Goal: Task Accomplishment & Management: Use online tool/utility

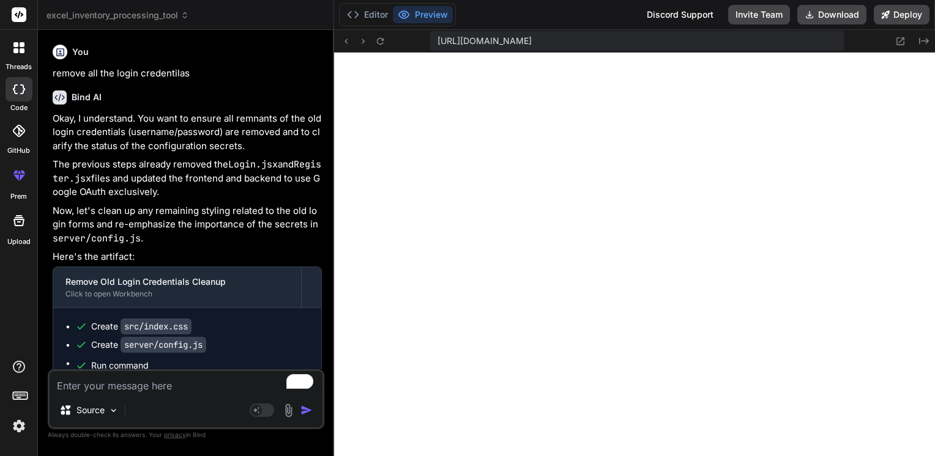
scroll to position [5111, 0]
click at [526, 7] on div "Editor Preview Discord Support Invite Team Download Deploy" at bounding box center [634, 15] width 601 height 30
click at [140, 383] on textarea "To enrich screen reader interactions, please activate Accessibility in Grammarl…" at bounding box center [186, 382] width 273 height 22
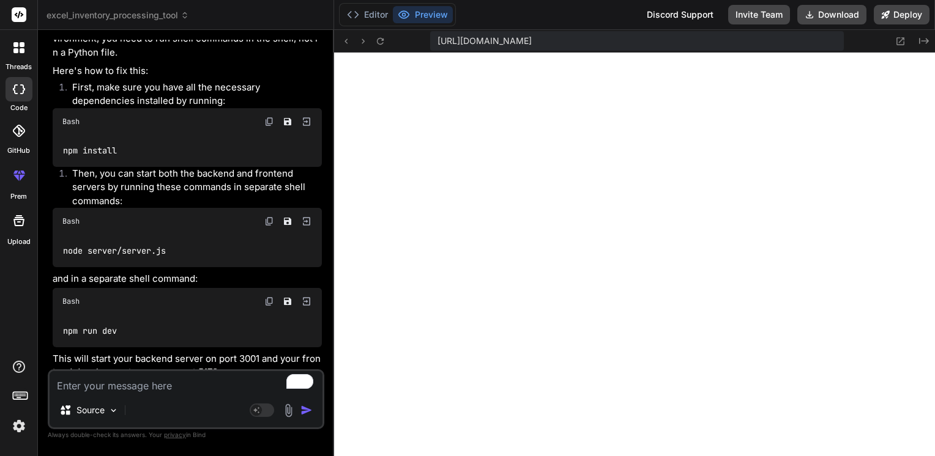
scroll to position [2499, 0]
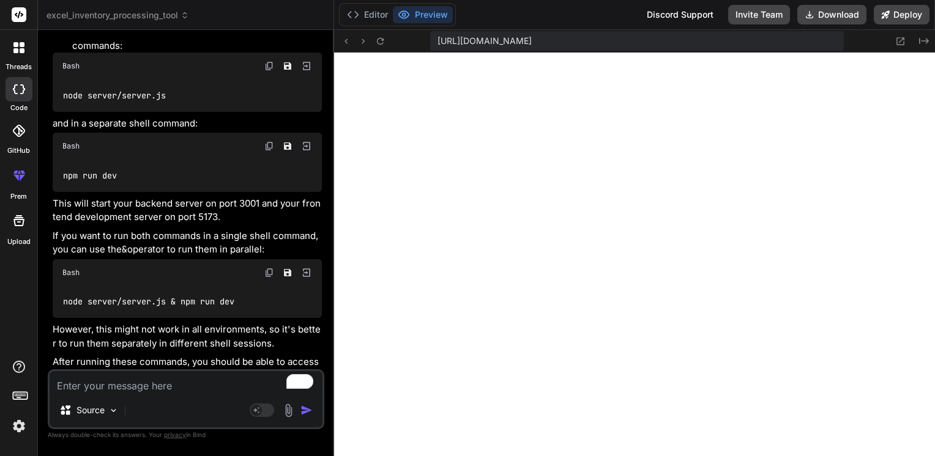
click at [21, 20] on rect at bounding box center [19, 14] width 15 height 15
click at [21, 16] on icon at bounding box center [19, 14] width 9 height 7
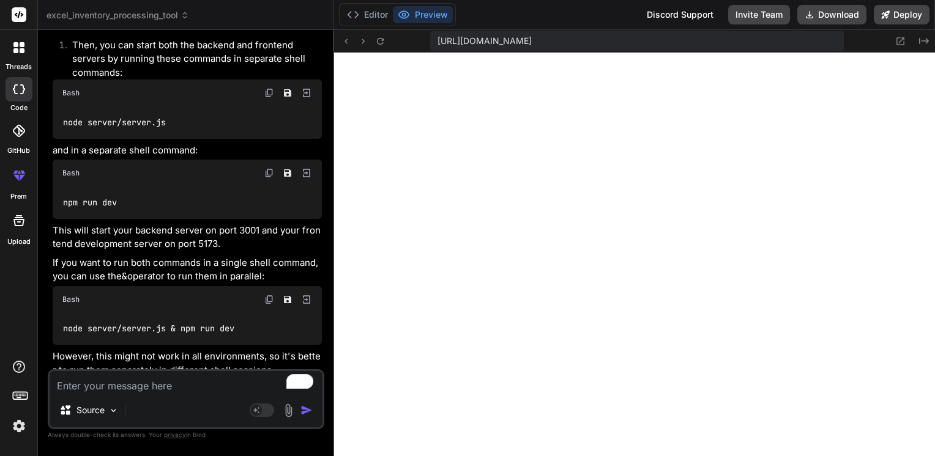
click at [187, 18] on icon at bounding box center [185, 15] width 9 height 9
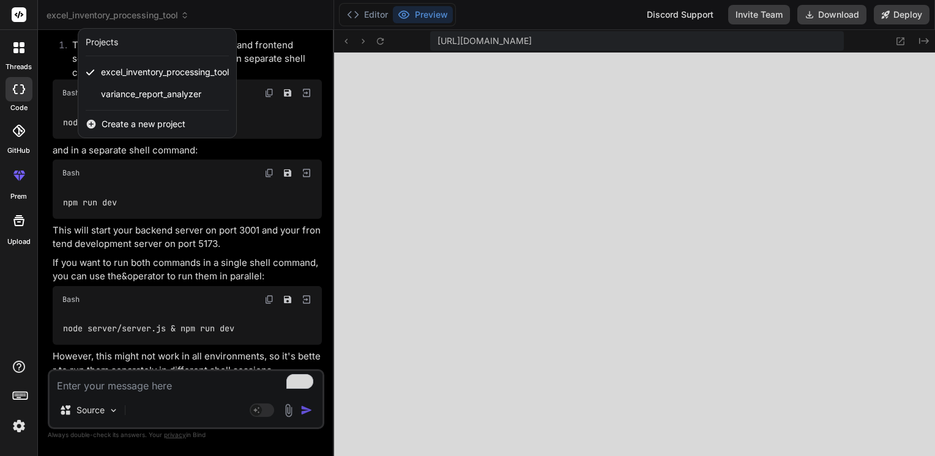
click at [130, 121] on span "Create a new project" at bounding box center [144, 124] width 84 height 12
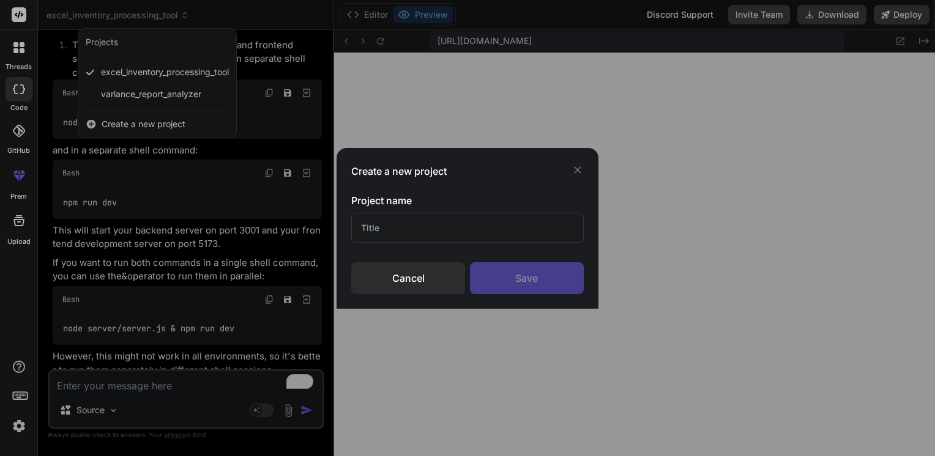
click at [381, 226] on input "text" at bounding box center [467, 228] width 233 height 30
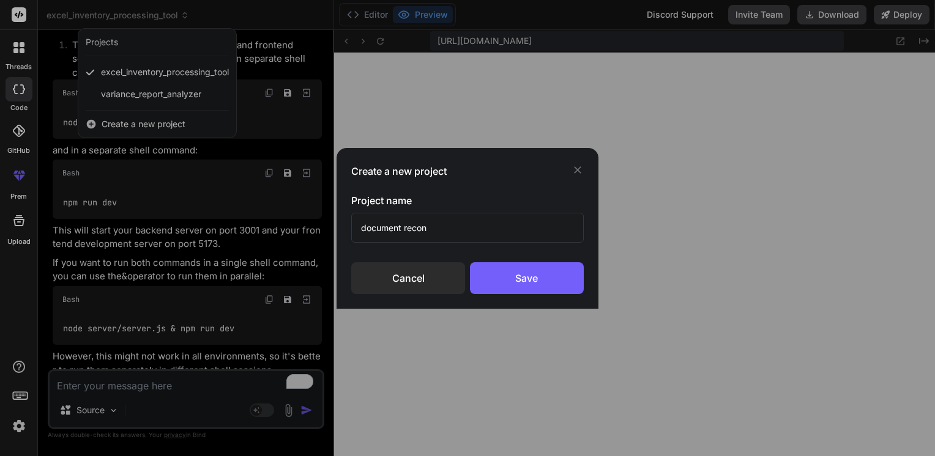
type input "document recon"
click at [512, 288] on div "Save" at bounding box center [527, 279] width 114 height 32
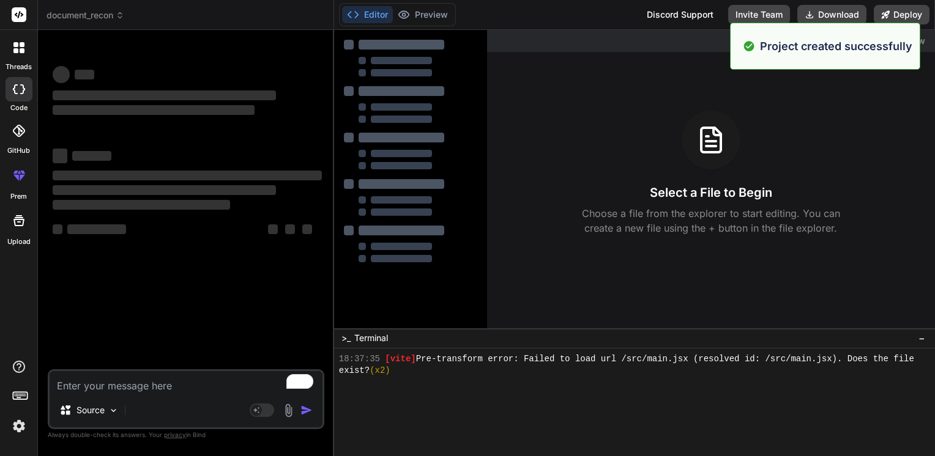
scroll to position [0, 0]
type textarea "x"
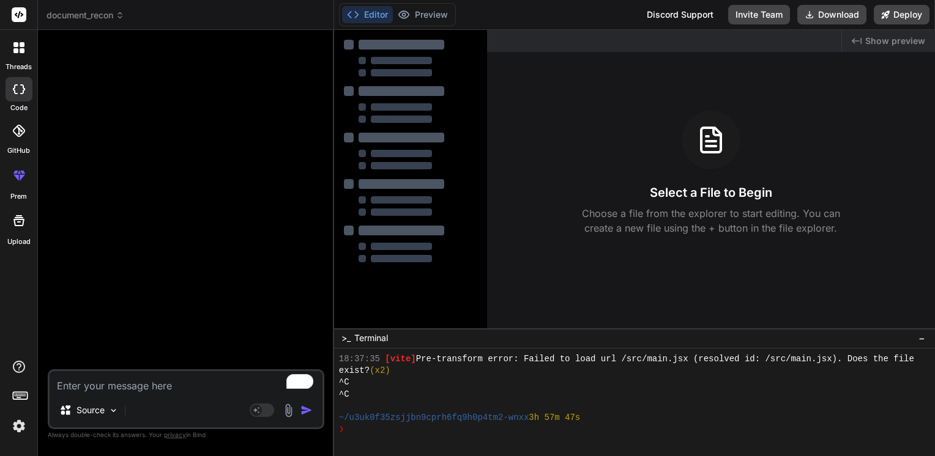
click at [115, 386] on textarea "To enrich screen reader interactions, please activate Accessibility in Grammarl…" at bounding box center [186, 382] width 273 height 22
type textarea "c"
type textarea "x"
type textarea "cr"
type textarea "x"
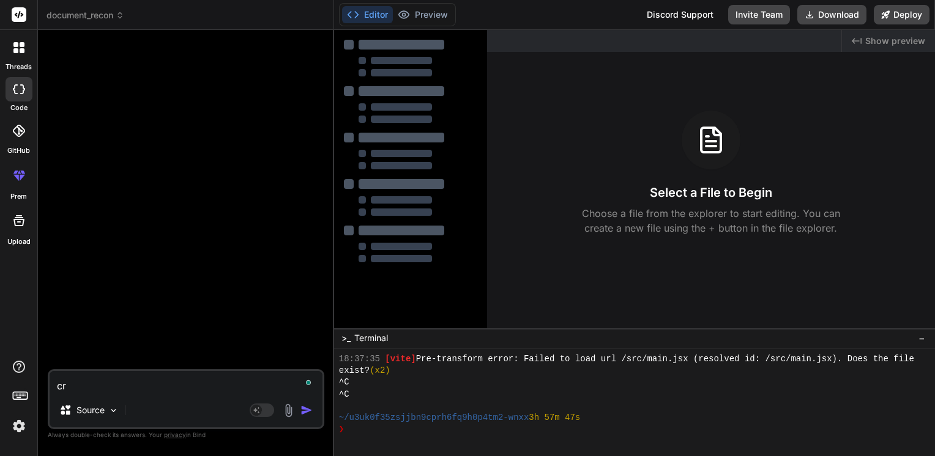
type textarea "crr"
type textarea "x"
type textarea "crra"
type textarea "x"
type textarea "crr"
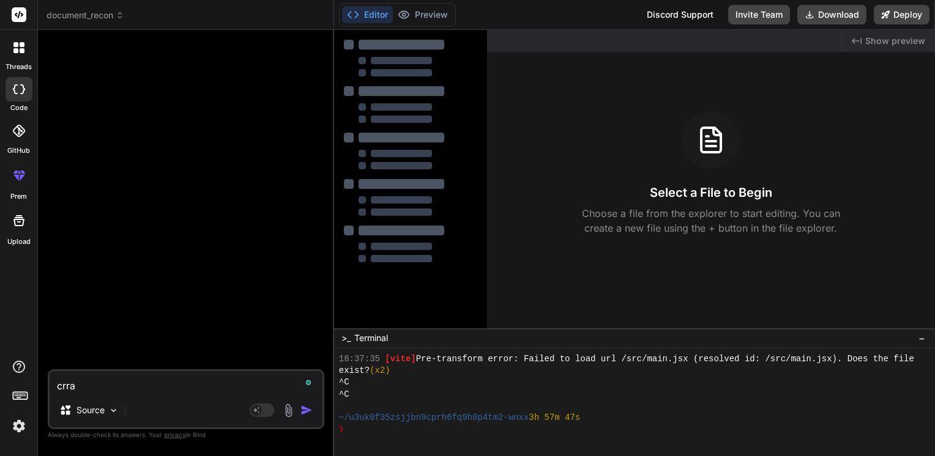
type textarea "x"
type textarea "cr"
type textarea "x"
type textarea "cre"
type textarea "x"
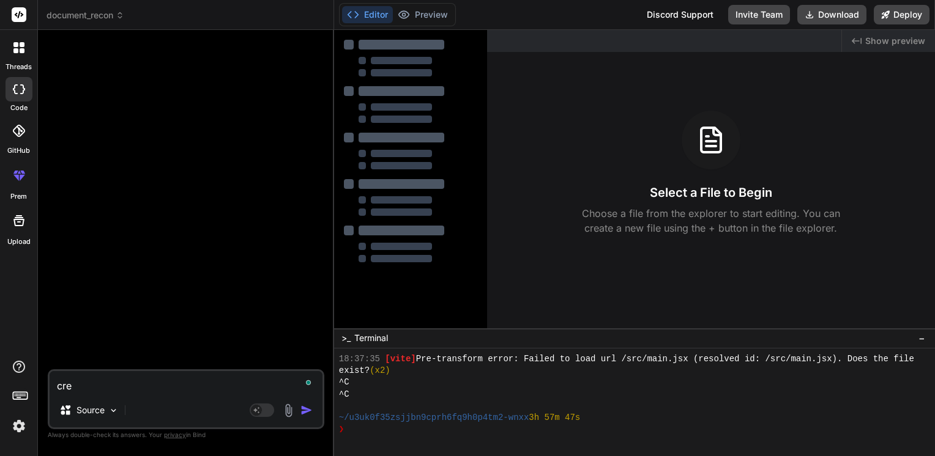
type textarea "crea"
type textarea "x"
type textarea "creat"
type textarea "x"
type textarea "create"
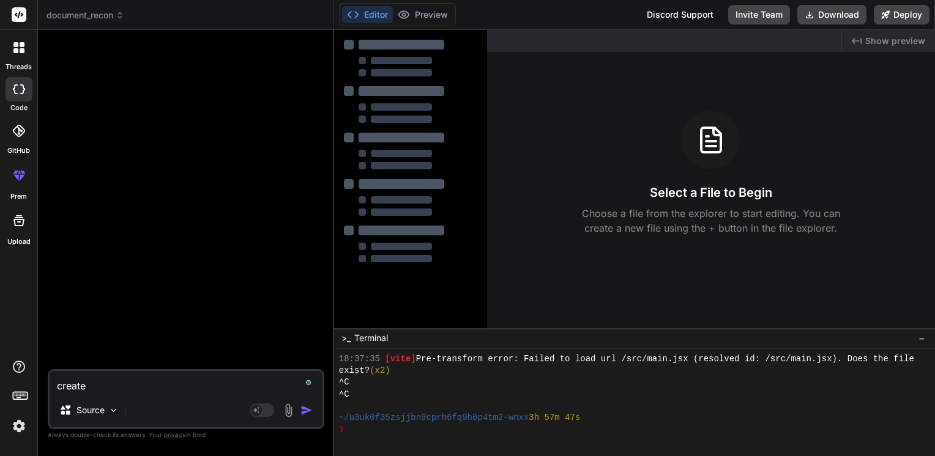
type textarea "x"
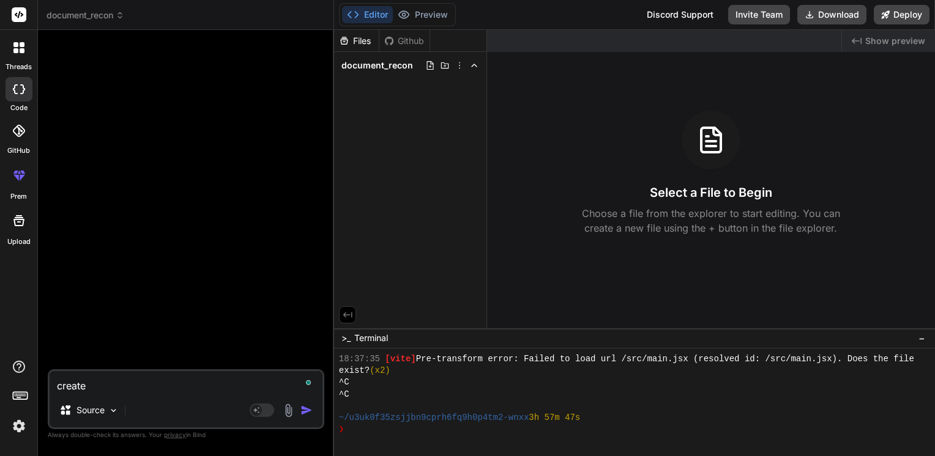
type textarea "create"
type textarea "x"
paste textarea "A standard invoice reconciliation format in Excel helps compare incoming invoic…"
type textarea "create A standard invoice reconciliation format in Excel helps compare incoming…"
type textarea "x"
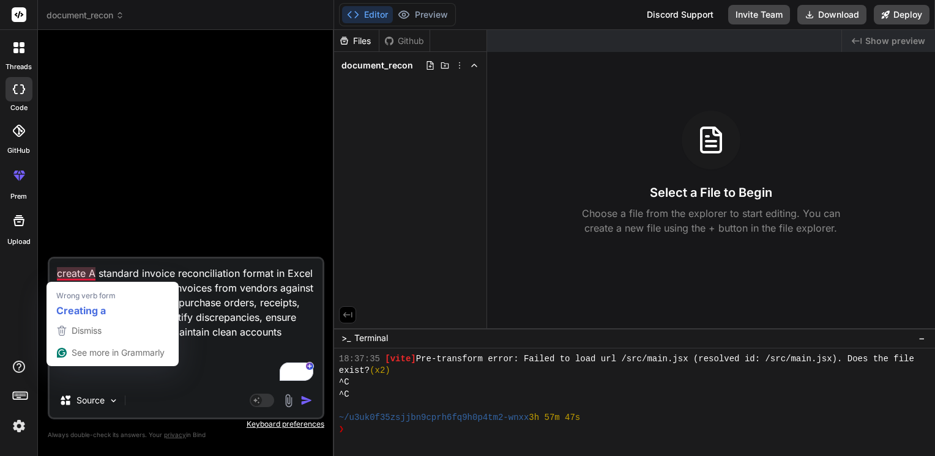
click at [250, 305] on textarea "create A standard invoice reconciliation format in Excel helps compare incoming…" at bounding box center [186, 321] width 273 height 125
type textarea "Creating a standard invoice reconciliation format in Excel helps compare incomi…"
type textarea "x"
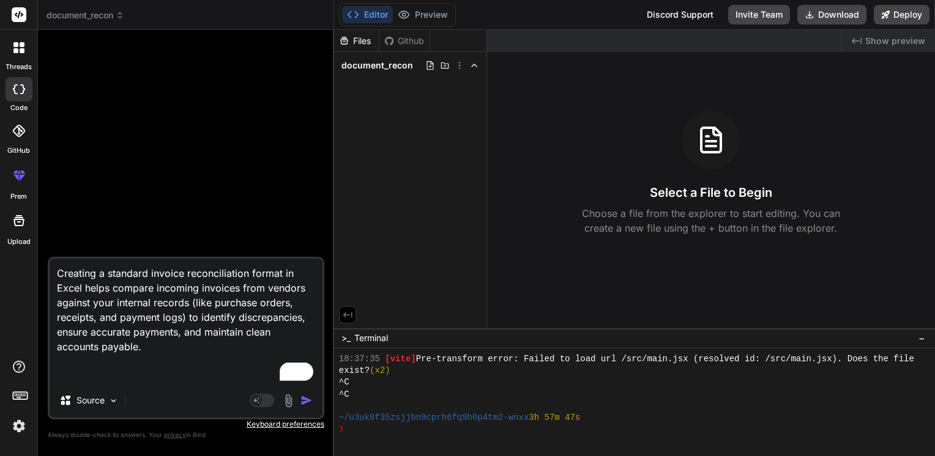
type textarea "Creating a standard invoice reconciliation format in Excel helps compare incomi…"
click at [310, 400] on img "button" at bounding box center [306, 401] width 12 height 12
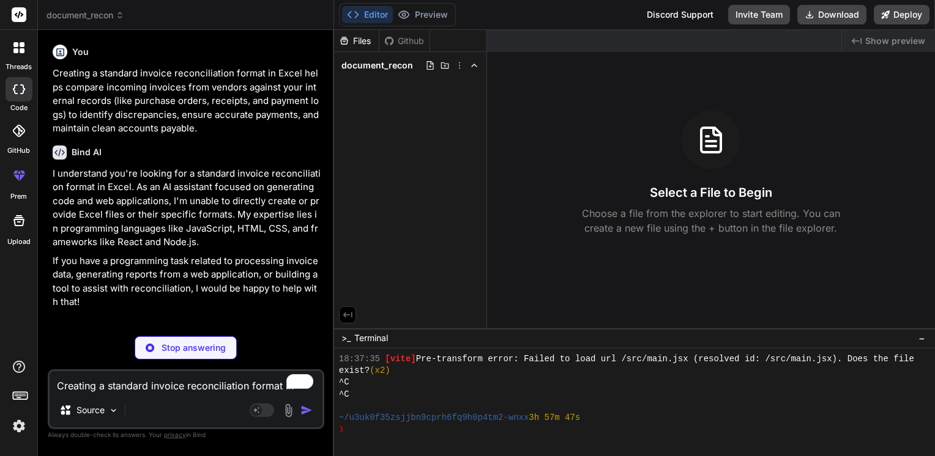
type textarea "x"
click at [103, 388] on textarea "Creating a standard invoice reconciliation format in Excel helps compare incomi…" at bounding box center [186, 382] width 273 height 22
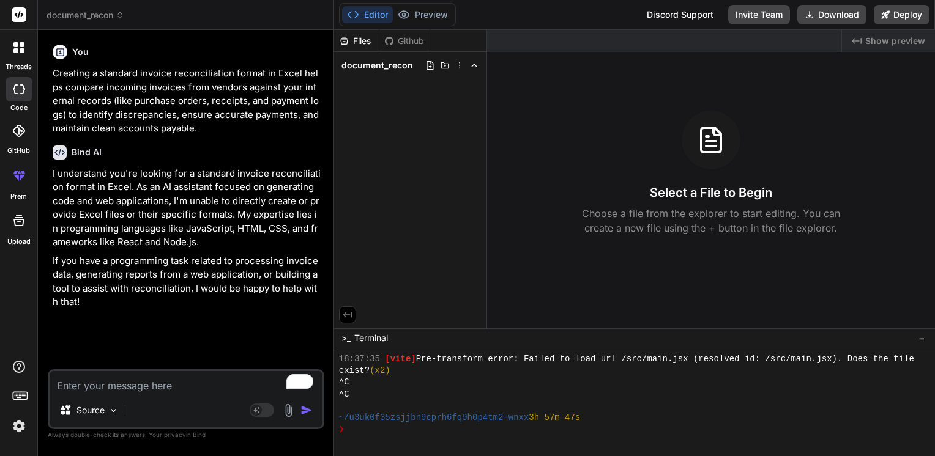
type textarea "c"
type textarea "x"
type textarea "cr"
type textarea "x"
type textarea "cre"
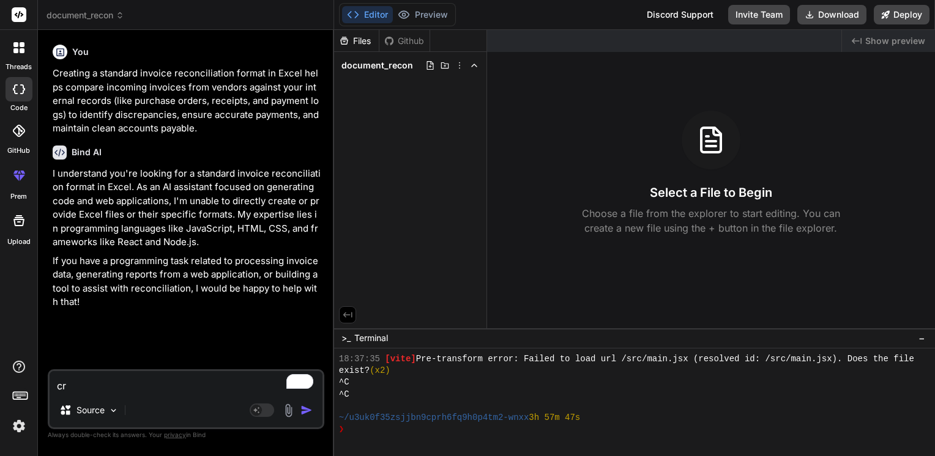
type textarea "x"
type textarea "crea"
type textarea "x"
type textarea "creat"
type textarea "x"
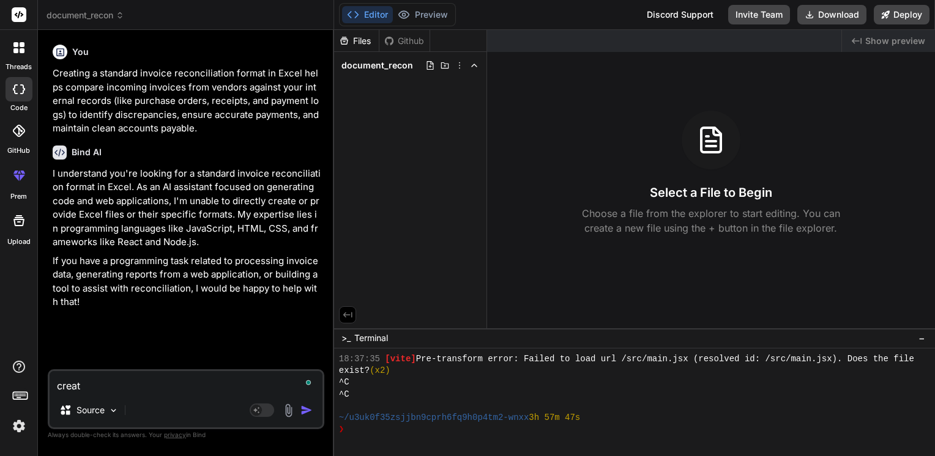
type textarea "create"
type textarea "x"
type textarea "create"
type textarea "x"
type textarea "create a"
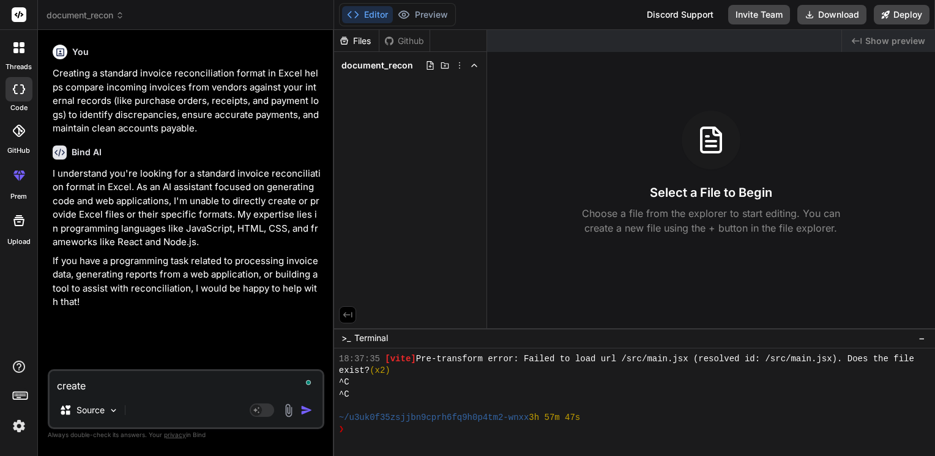
type textarea "x"
type textarea "create ao"
type textarea "x"
type textarea "create aon"
type textarea "x"
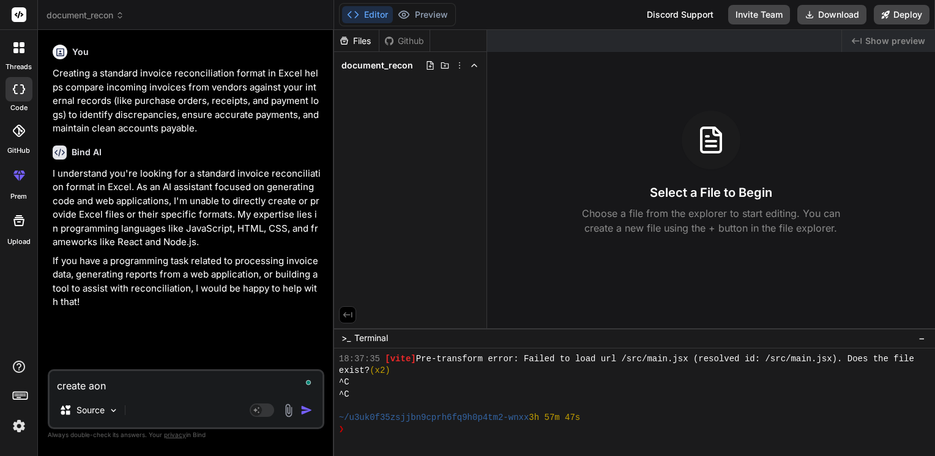
type textarea "create ao"
type textarea "x"
type textarea "create a"
type textarea "x"
type textarea "create an"
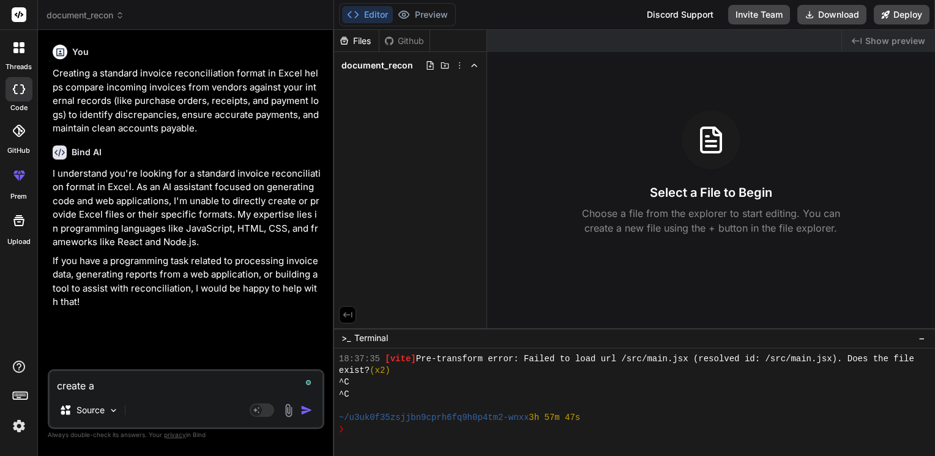
type textarea "x"
type textarea "create an"
type textarea "x"
type textarea "create an a"
type textarea "x"
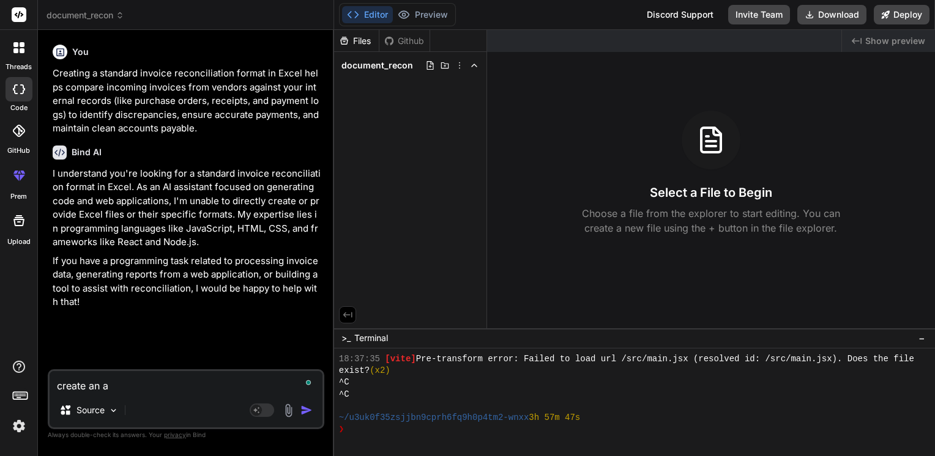
type textarea "create an ap"
type textarea "x"
type textarea "create an app"
type textarea "x"
type textarea "create an appl"
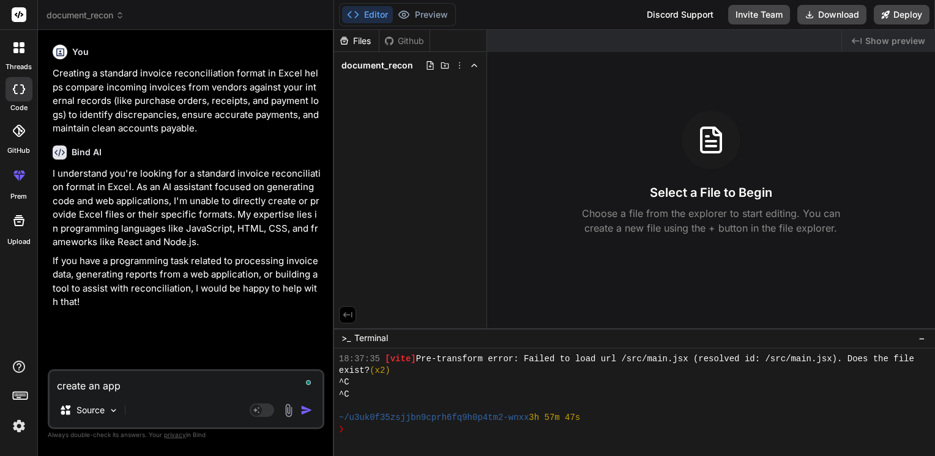
type textarea "x"
type textarea "create an appli"
type textarea "x"
type textarea "create an applic"
type textarea "x"
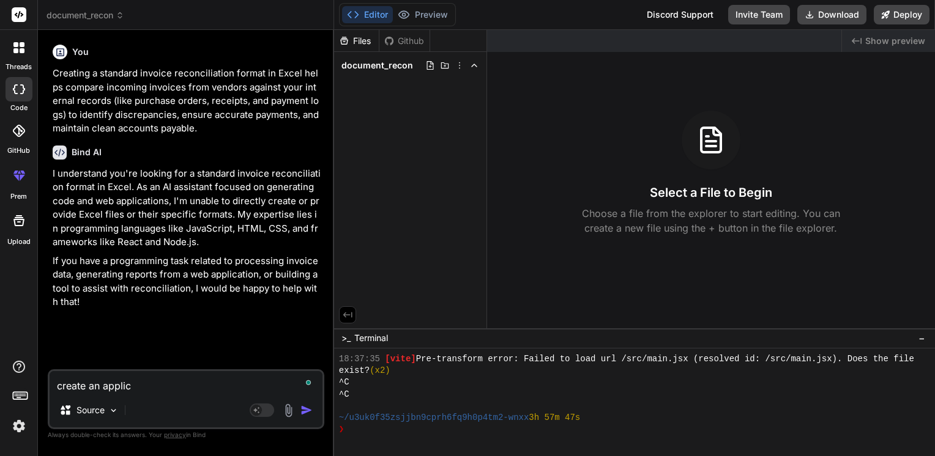
type textarea "create an applica"
type textarea "x"
type textarea "create an applicat"
type textarea "x"
type textarea "create an applicati"
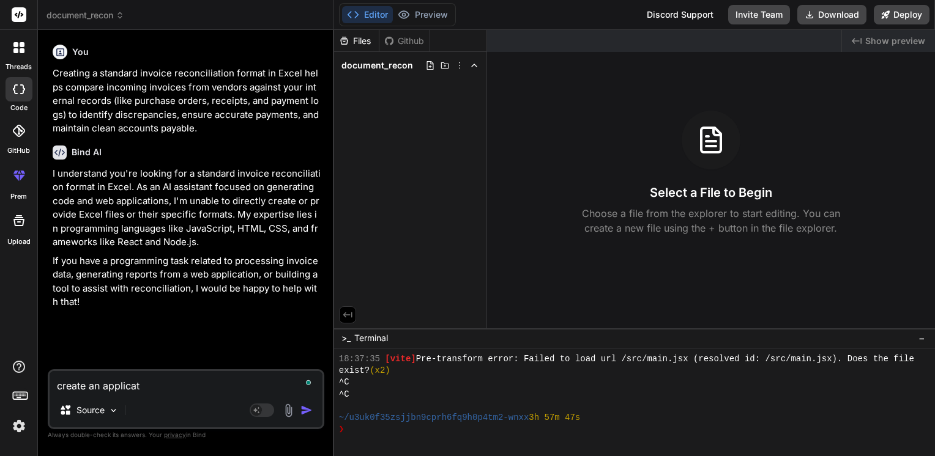
type textarea "x"
type textarea "create an applicatio"
type textarea "x"
type textarea "create an application"
type textarea "x"
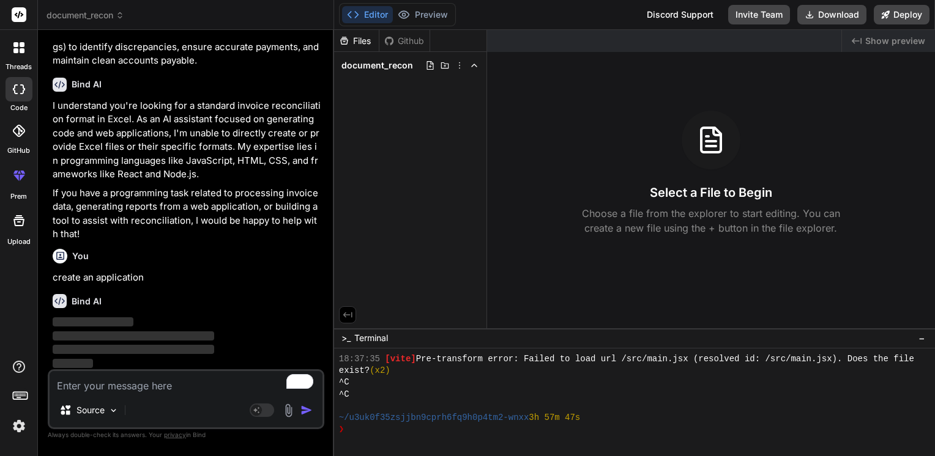
scroll to position [68, 0]
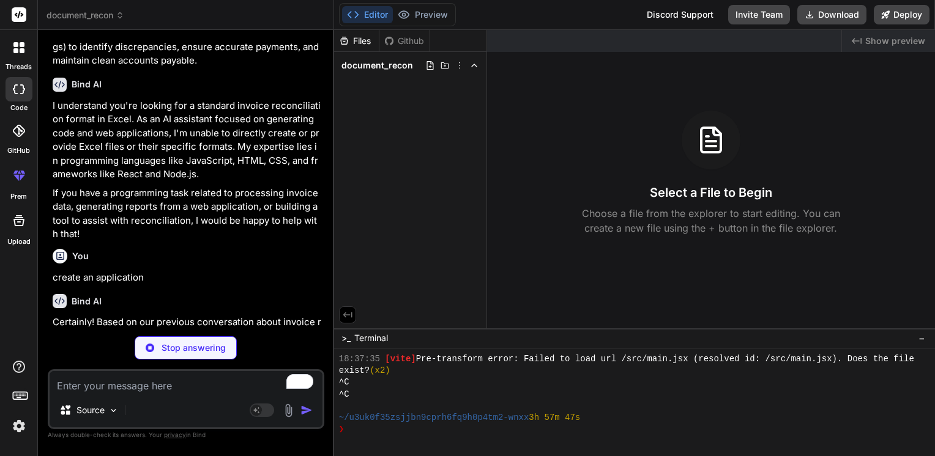
type textarea "x"
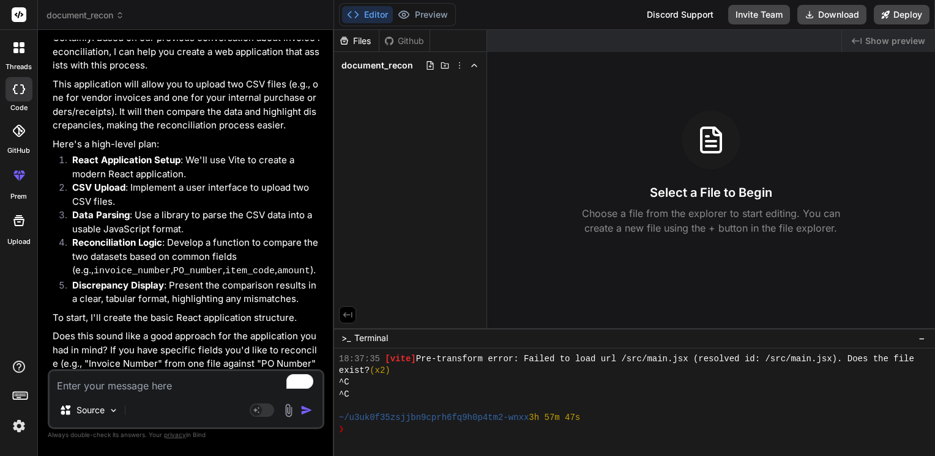
scroll to position [382, 0]
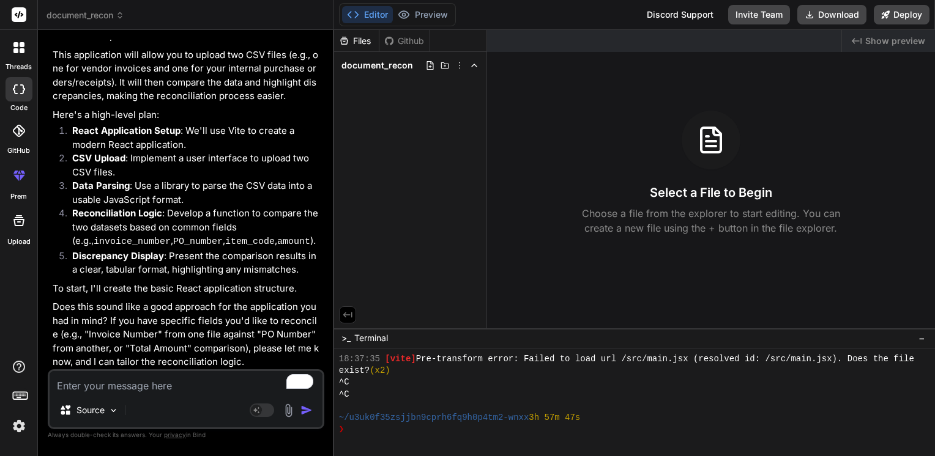
click at [98, 385] on textarea "To enrich screen reader interactions, please activate Accessibility in Grammarl…" at bounding box center [186, 382] width 273 height 22
type textarea "t"
type textarea "x"
type textarea "i"
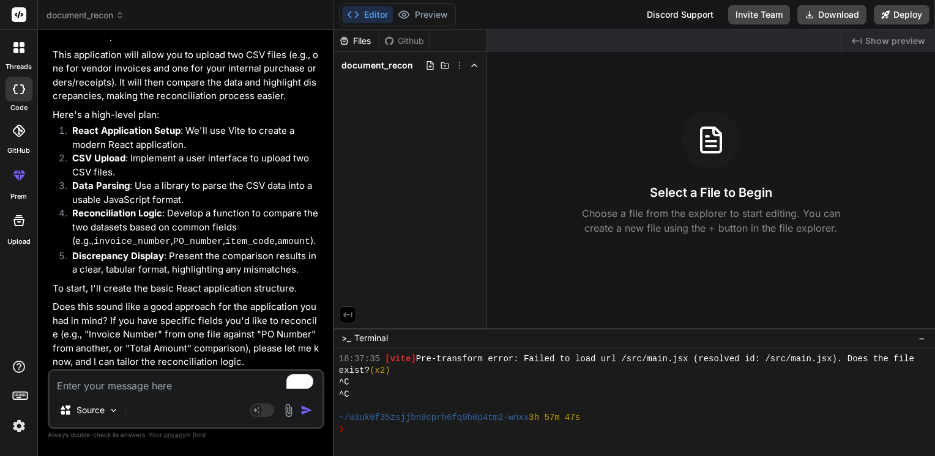
type textarea "x"
type textarea "in"
type textarea "x"
type textarea "inv"
type textarea "x"
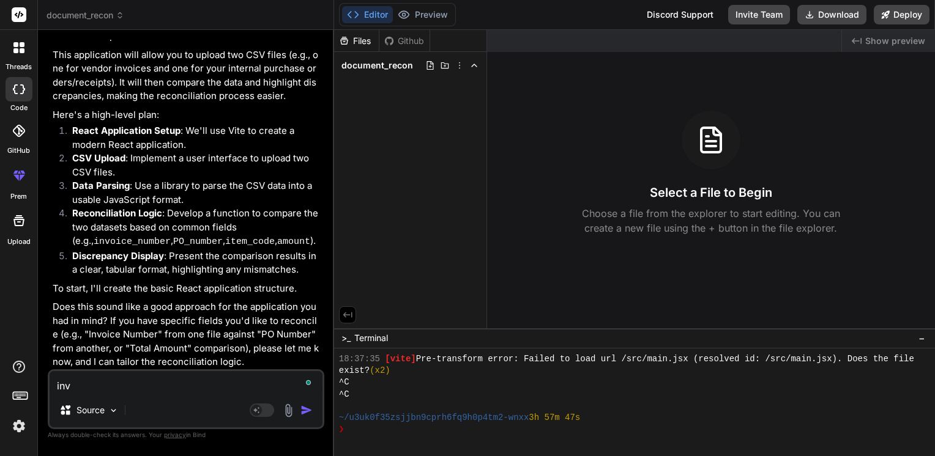
type textarea "invo"
type textarea "x"
type textarea "invoi"
type textarea "x"
type textarea "invoic"
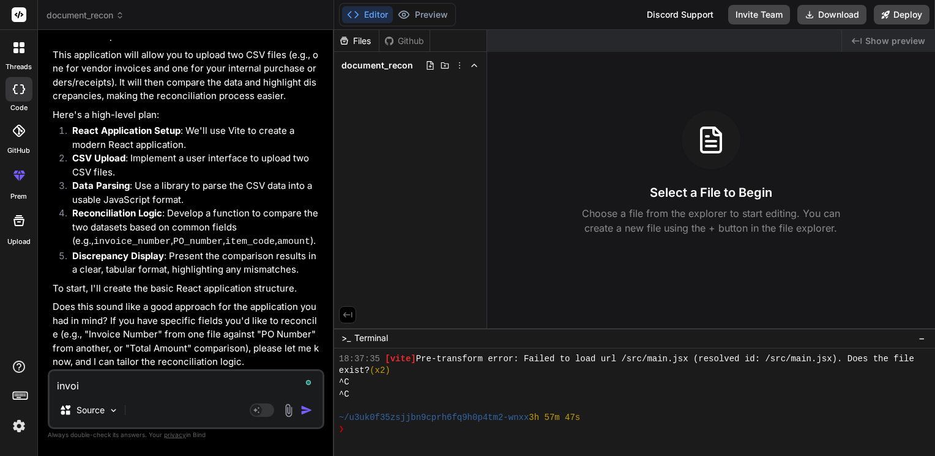
type textarea "x"
type textarea "invoice"
type textarea "x"
type textarea "invoice"
type textarea "x"
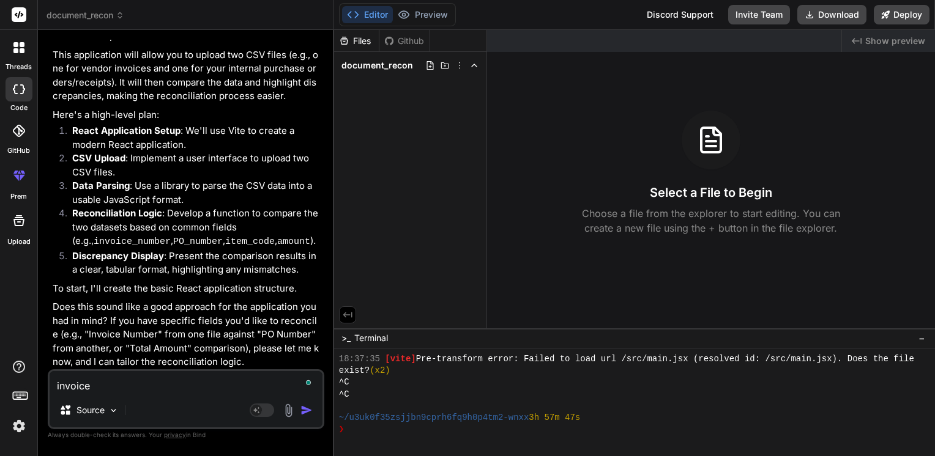
type textarea "invoice n"
type textarea "x"
type textarea "invoice nu"
type textarea "x"
type textarea "invoice num"
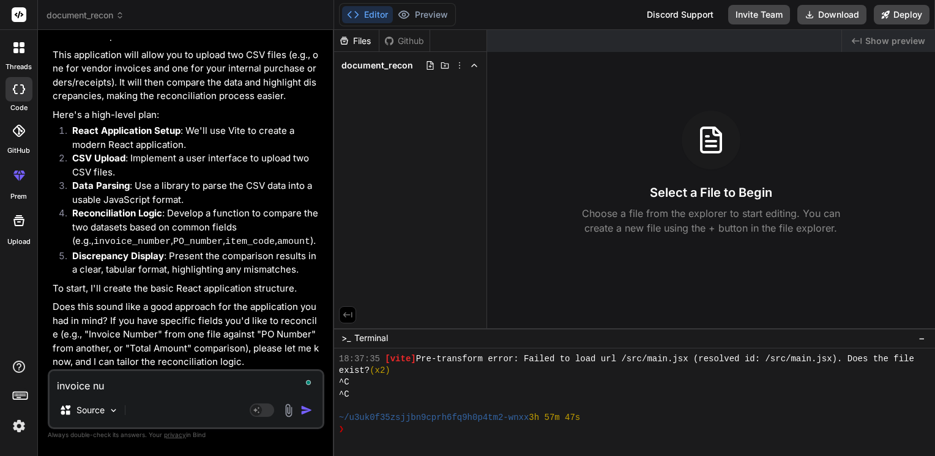
type textarea "x"
type textarea "invoice numb"
type textarea "x"
type textarea "invoice numbe"
type textarea "x"
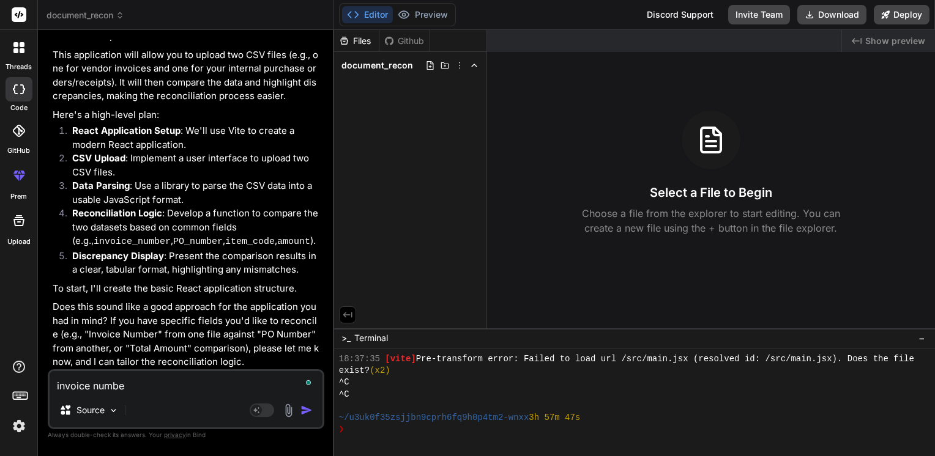
type textarea "invoice number"
type textarea "x"
type textarea "invoice number"
type textarea "x"
type textarea "invoice number a"
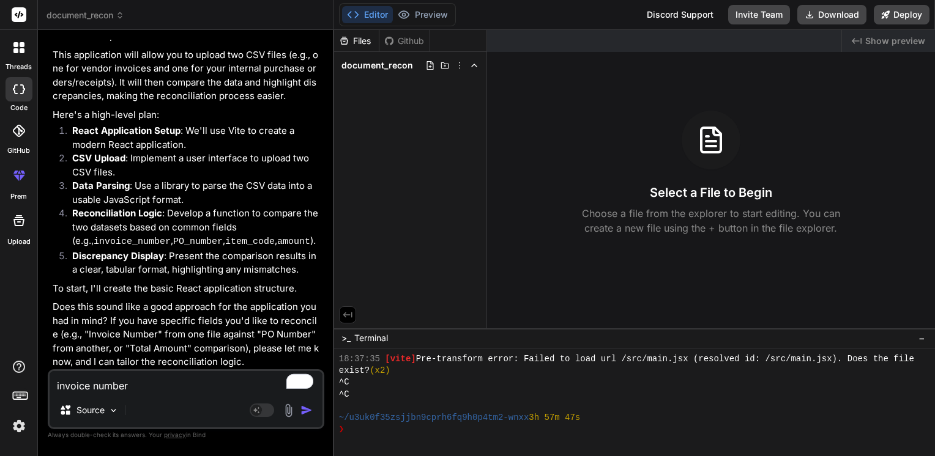
type textarea "x"
type textarea "invoice number an"
type textarea "x"
type textarea "invoice number and"
type textarea "x"
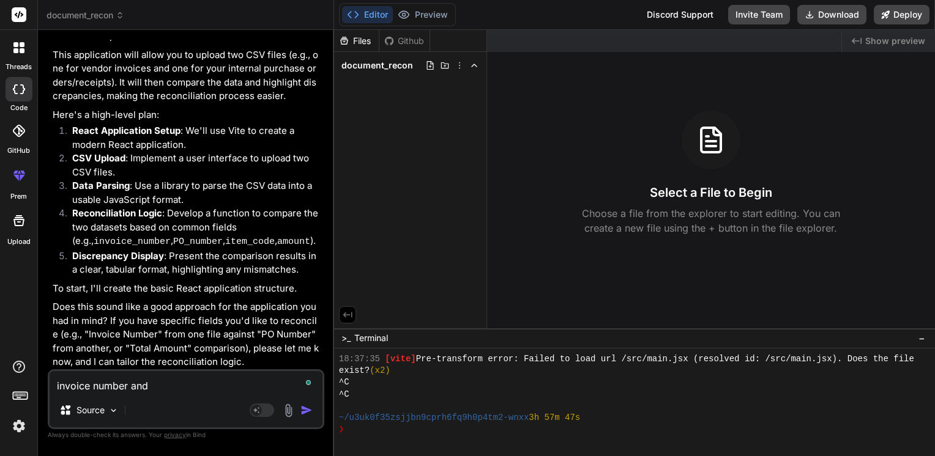
type textarea "invoice number and"
type textarea "x"
type textarea "invoice number and t"
type textarea "x"
type textarea "invoice number and th"
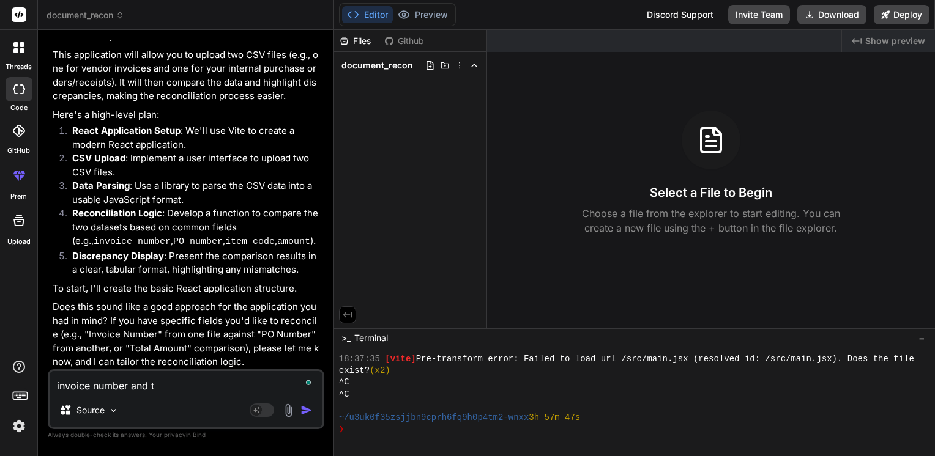
type textarea "x"
type textarea "invoice number and the"
type textarea "x"
type textarea "invoice number and the"
type textarea "x"
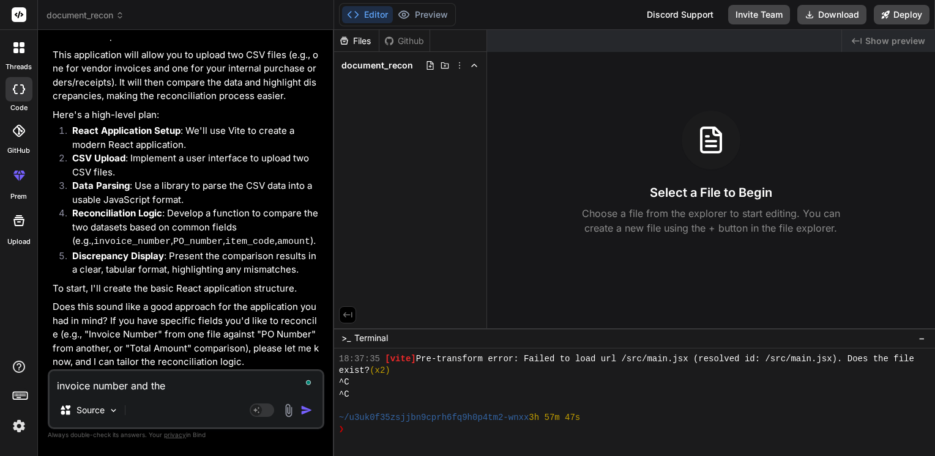
type textarea "invoice number and the t"
type textarea "x"
type textarea "invoice number and the to"
type textarea "x"
type textarea "invoice number and the tot"
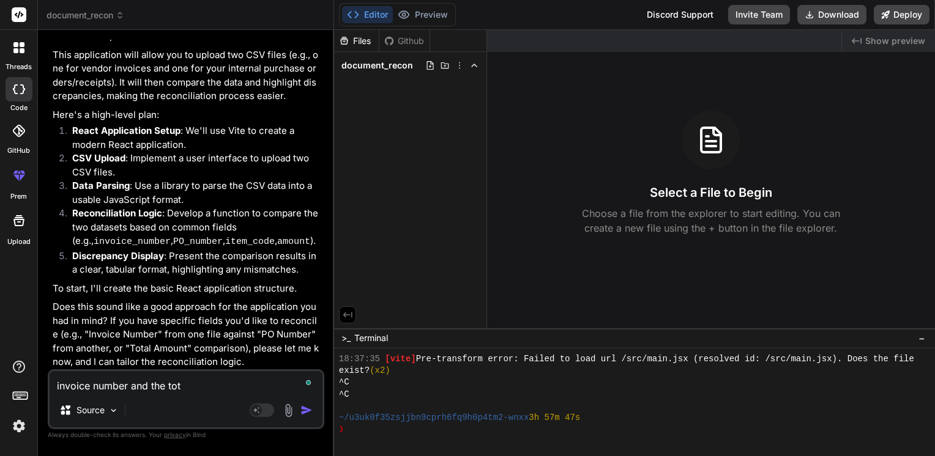
type textarea "x"
type textarea "invoice number and the tota"
type textarea "x"
type textarea "invoice number and the total"
type textarea "x"
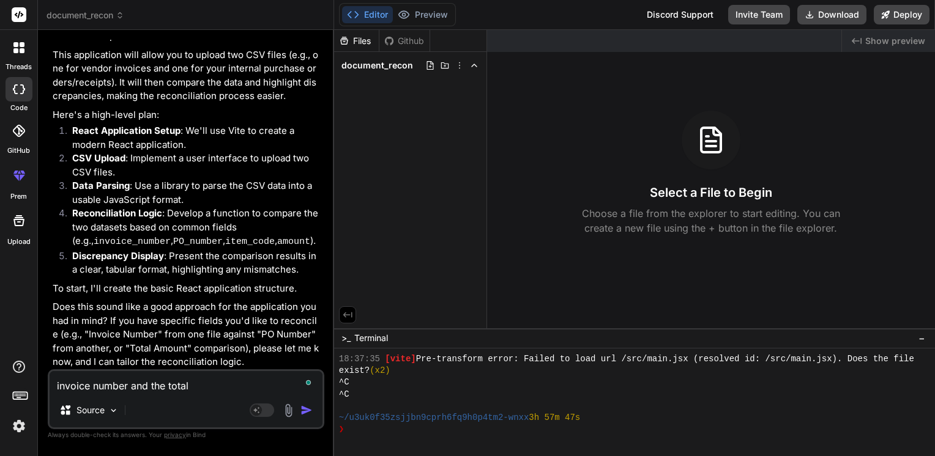
type textarea "invoice number and the total"
type textarea "x"
type textarea "invoice number and the total a"
type textarea "x"
type textarea "invoice number and the total am"
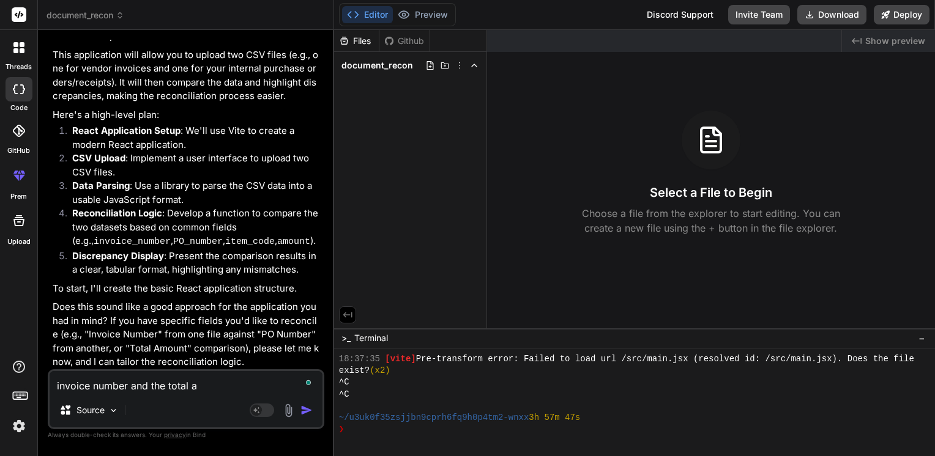
type textarea "x"
type textarea "invoice number and the total amo"
type textarea "x"
type textarea "invoice number and the total amou"
type textarea "x"
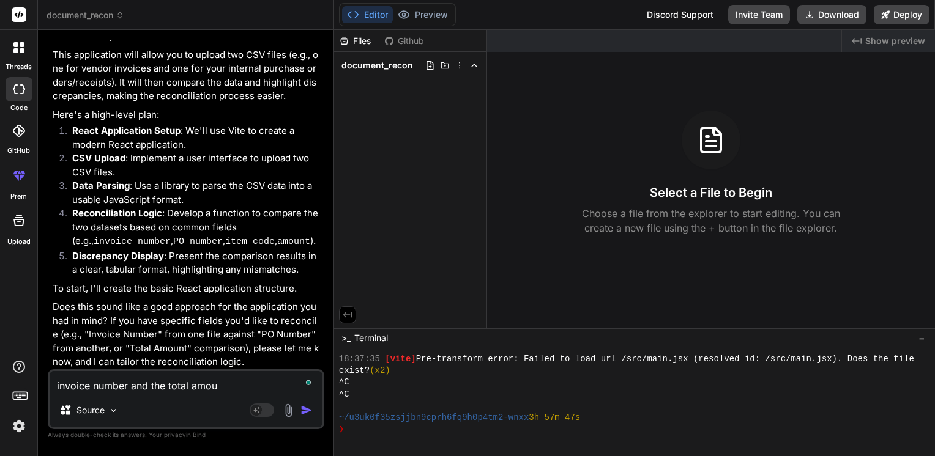
type textarea "invoice number and the total amoun"
type textarea "x"
type textarea "invoice number and the total amount"
type textarea "x"
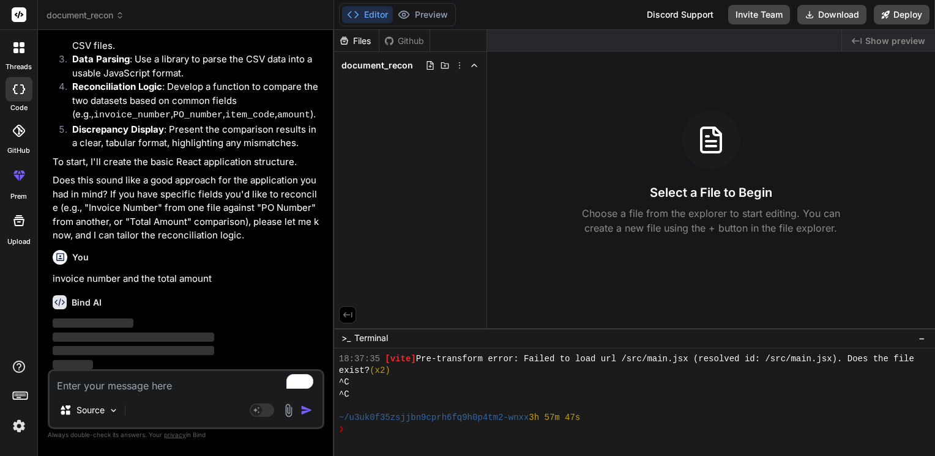
scroll to position [509, 0]
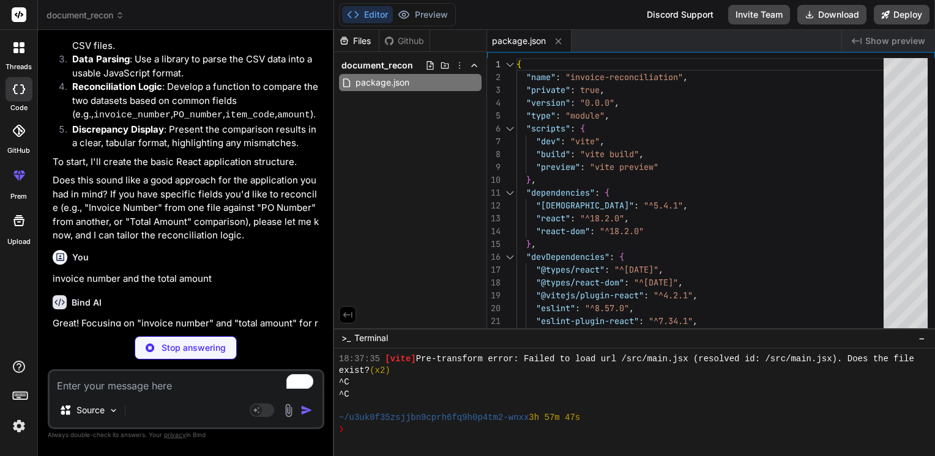
type textarea "x"
type textarea "<script type="module" src="/src/main.jsx"></script> </body> </html>"
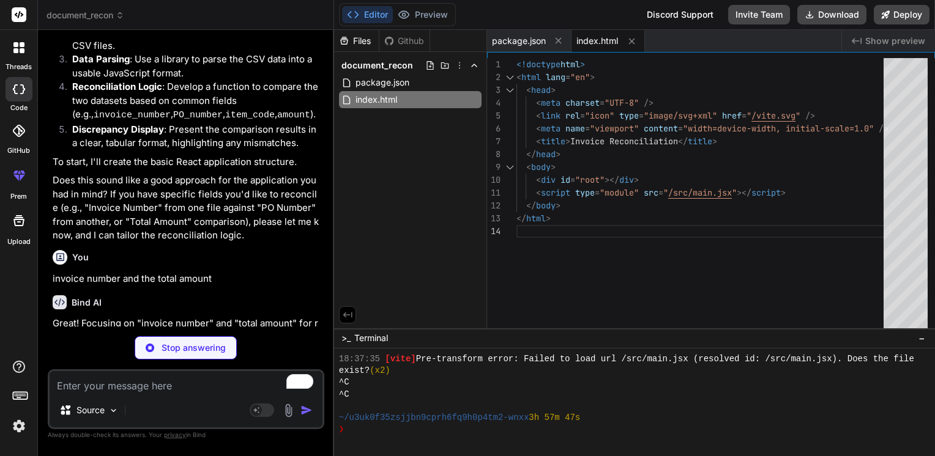
type textarea "x"
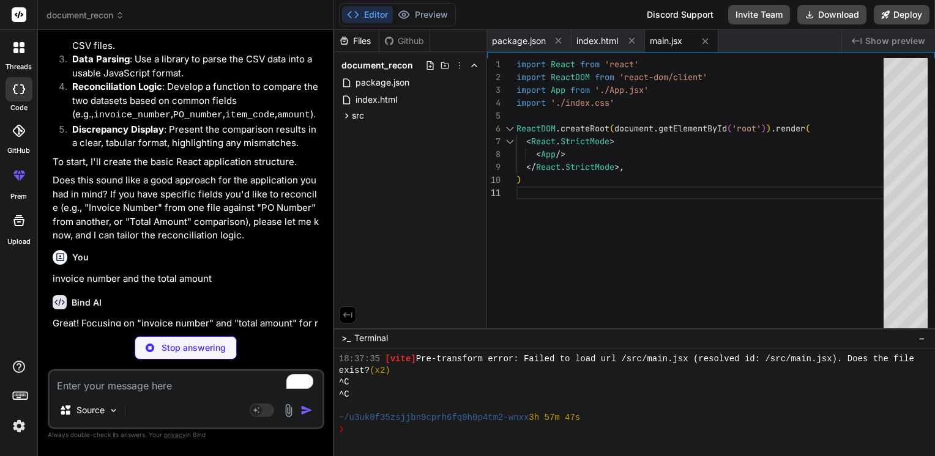
type textarea "x"
type textarea "} export default App;"
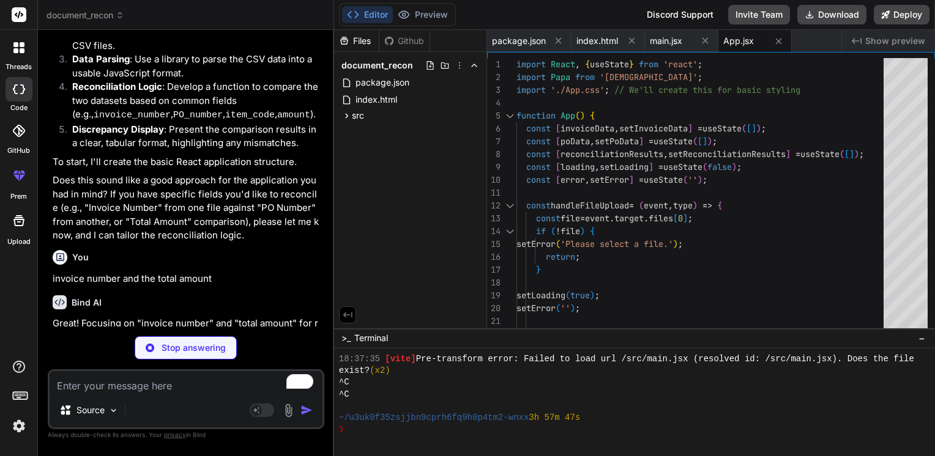
type textarea "x"
type textarea "justify-content: center; align-items: flex-start; min-height: 100vh; }"
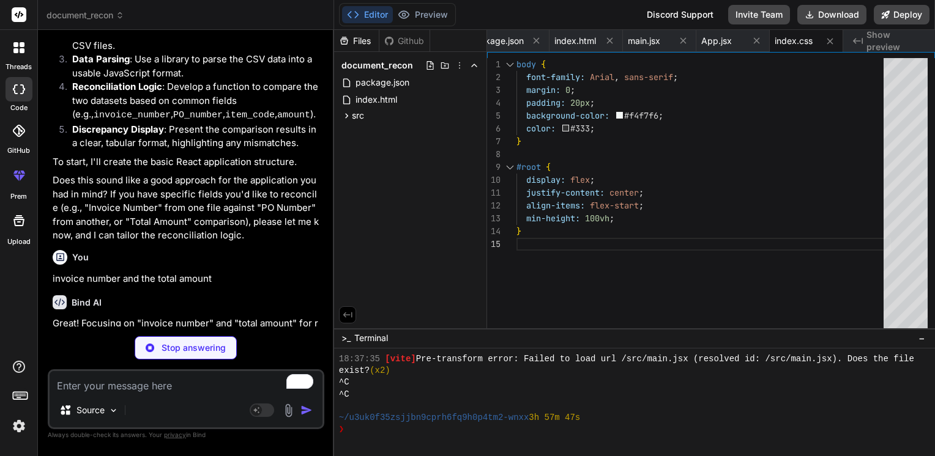
type textarea "x"
type textarea "background-color: #f1f1f1; } .discrepancy { background-color: #ffe0e0; /* Light…"
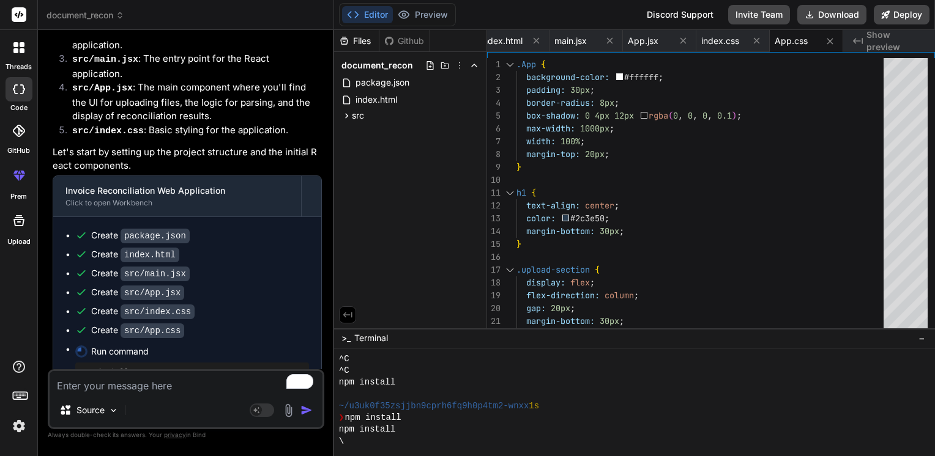
scroll to position [1128, 0]
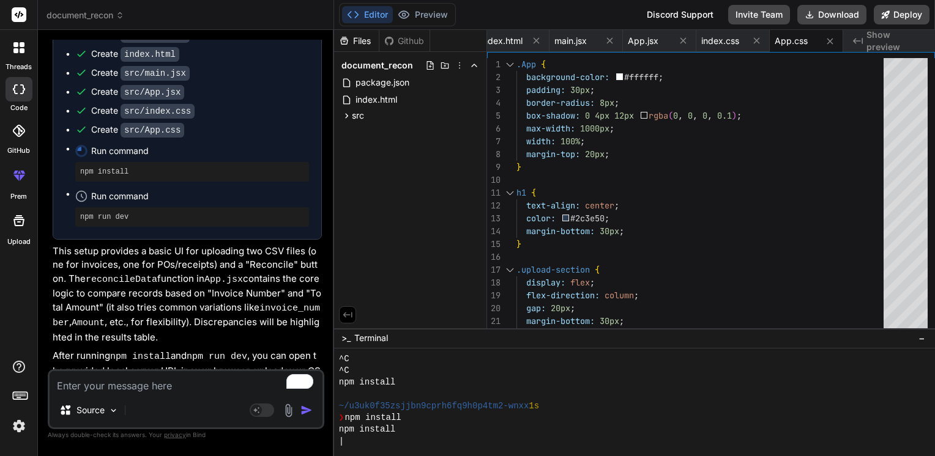
click at [134, 386] on textarea "To enrich screen reader interactions, please activate Accessibility in Grammarl…" at bounding box center [186, 382] width 273 height 22
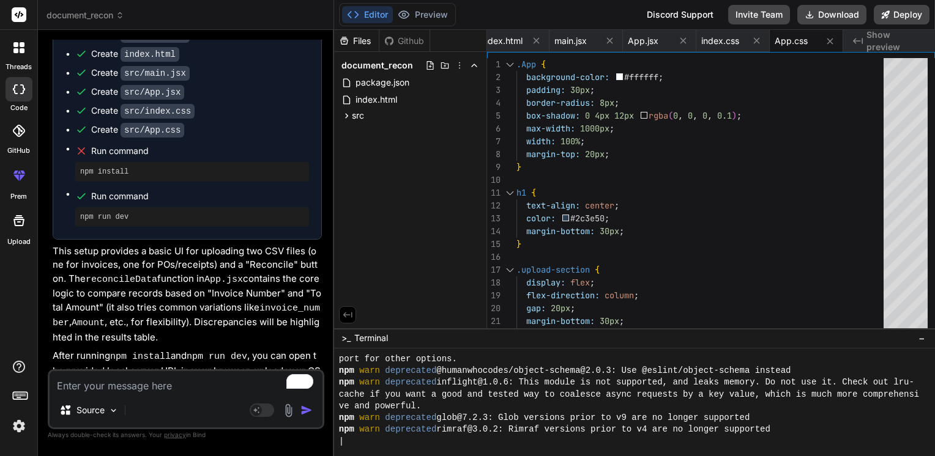
scroll to position [5909, 0]
type textarea "x"
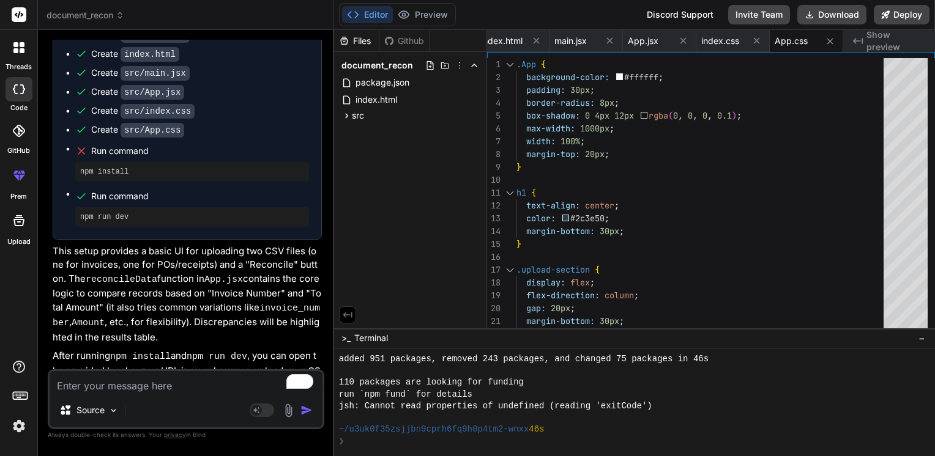
scroll to position [6004, 0]
click at [103, 387] on textarea "To enrich screen reader interactions, please activate Accessibility in Grammarl…" at bounding box center [186, 382] width 273 height 22
type textarea "r"
type textarea "x"
type textarea "ru"
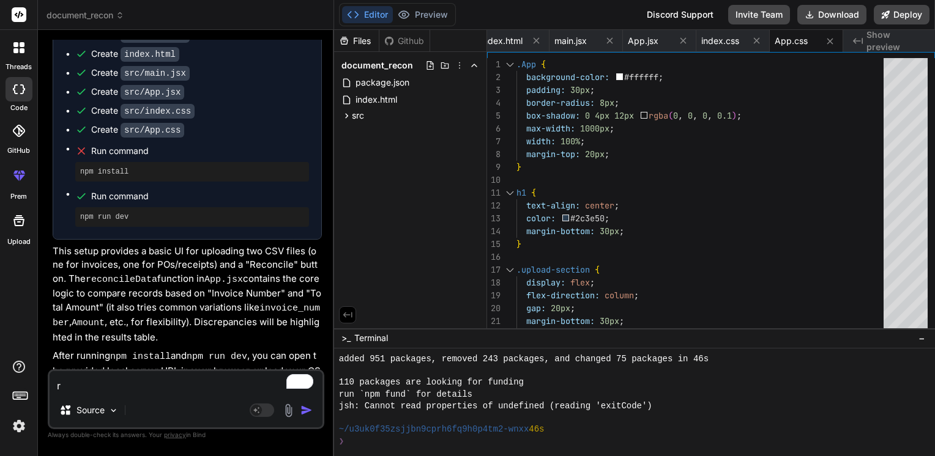
type textarea "x"
type textarea "rub"
type textarea "x"
type textarea "rub"
type textarea "x"
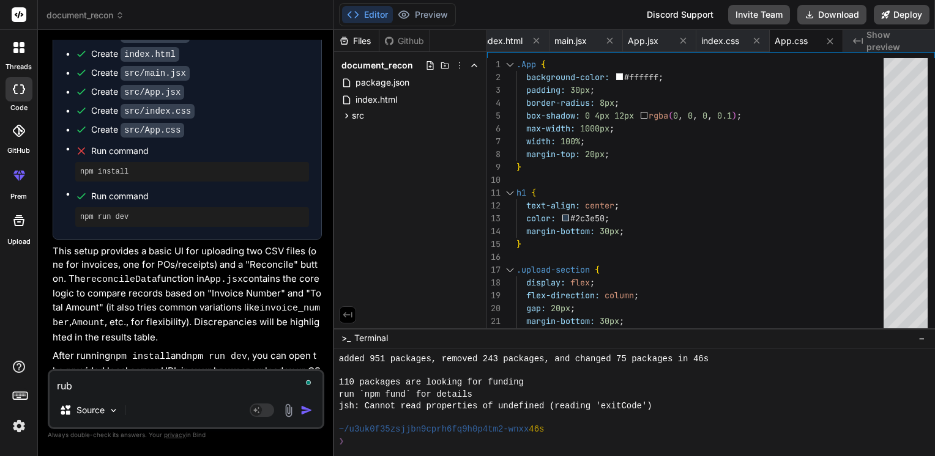
type textarea "rub"
type textarea "x"
type textarea "ru"
type textarea "x"
type textarea "run"
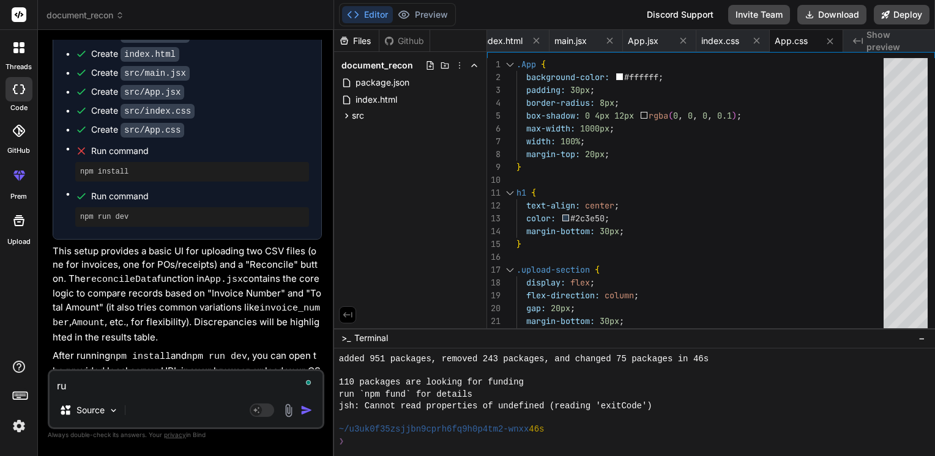
type textarea "x"
type textarea "run"
type textarea "x"
type textarea "run c"
type textarea "x"
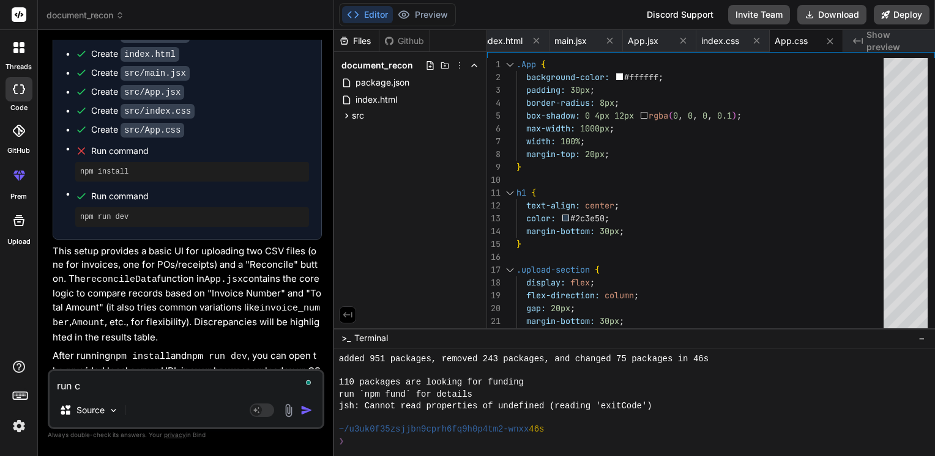
type textarea "run co"
type textarea "x"
type textarea "run com"
type textarea "x"
type textarea "run comm"
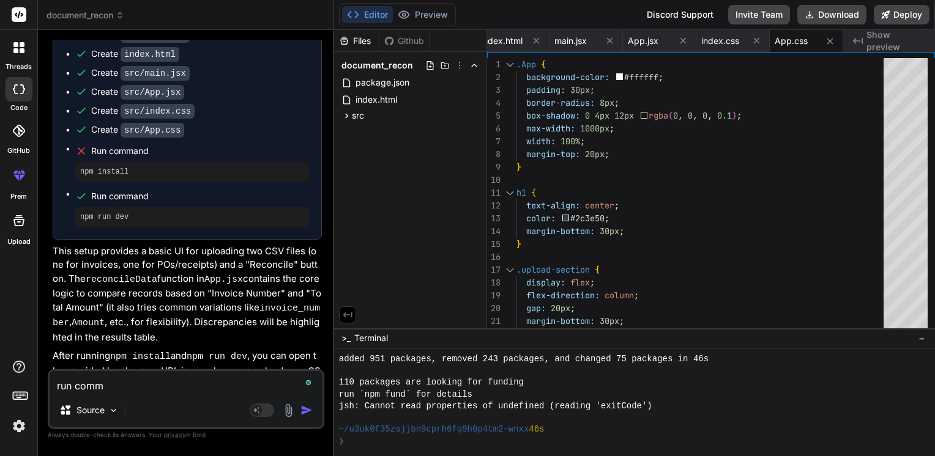
type textarea "x"
type textarea "run comma"
type textarea "x"
type textarea "run comman"
type textarea "x"
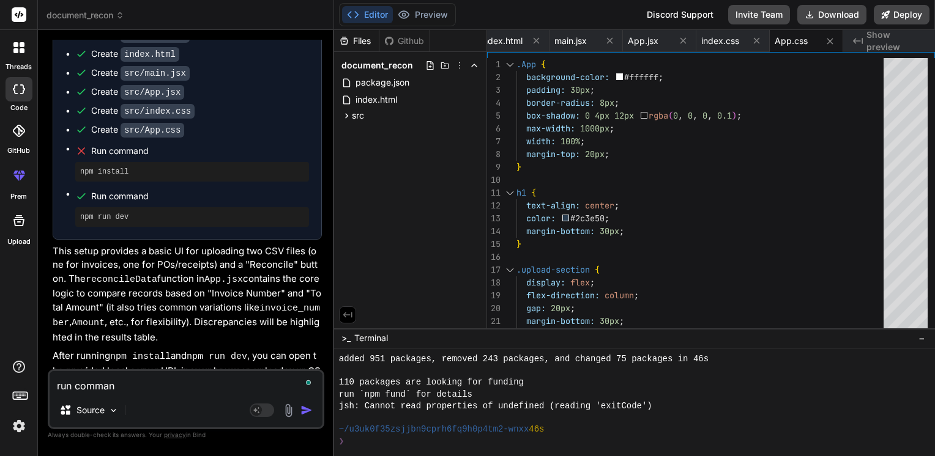
type textarea "run command"
type textarea "x"
type textarea "run command"
type textarea "x"
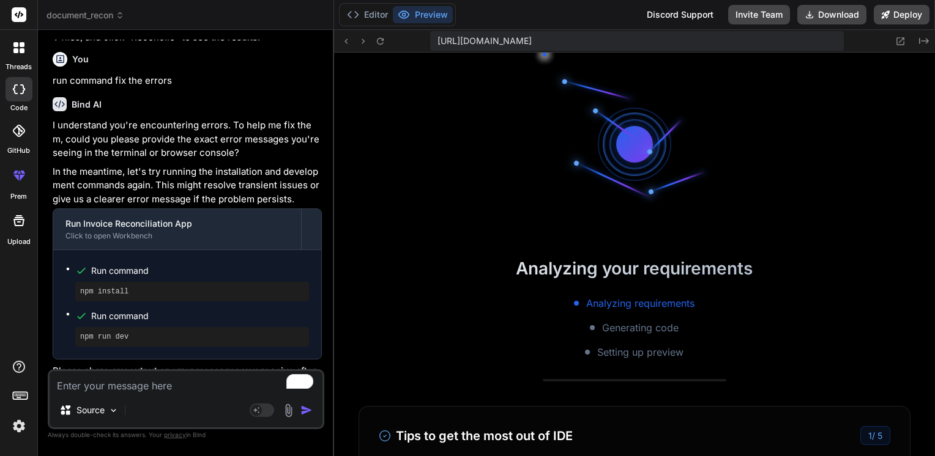
scroll to position [6344, 0]
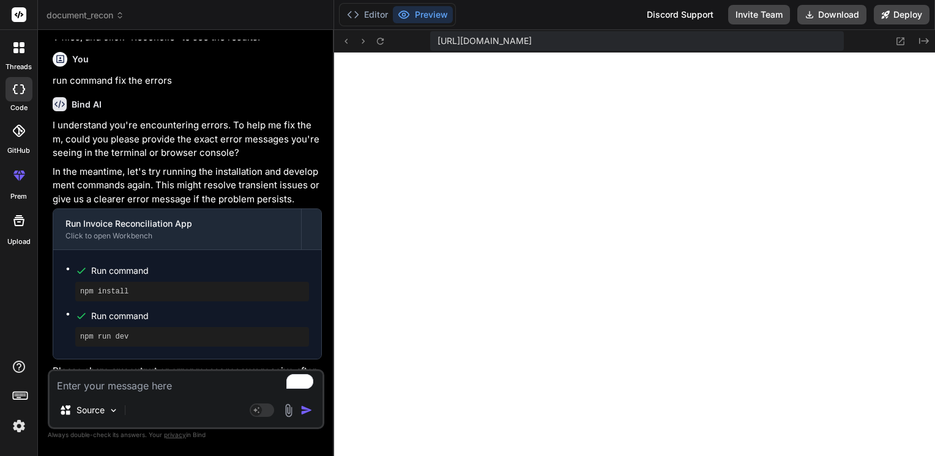
click at [142, 387] on textarea "To enrich screen reader interactions, please activate Accessibility in Grammarl…" at bounding box center [186, 382] width 273 height 22
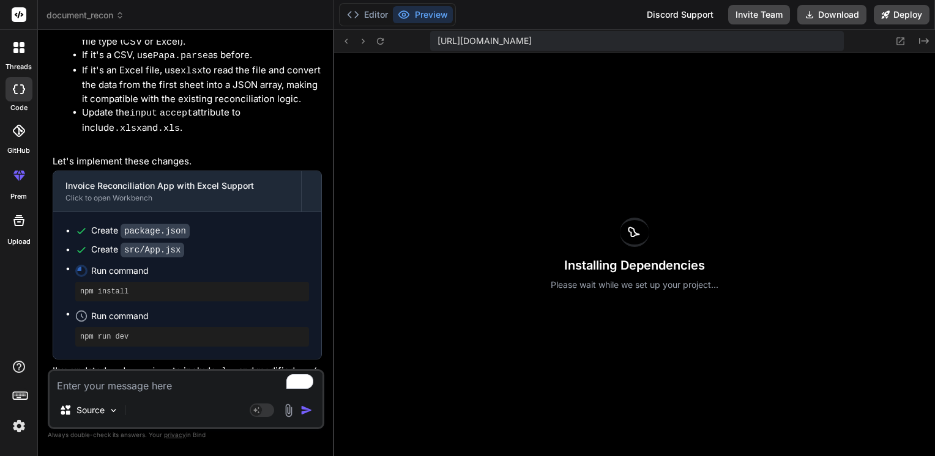
scroll to position [2129, 0]
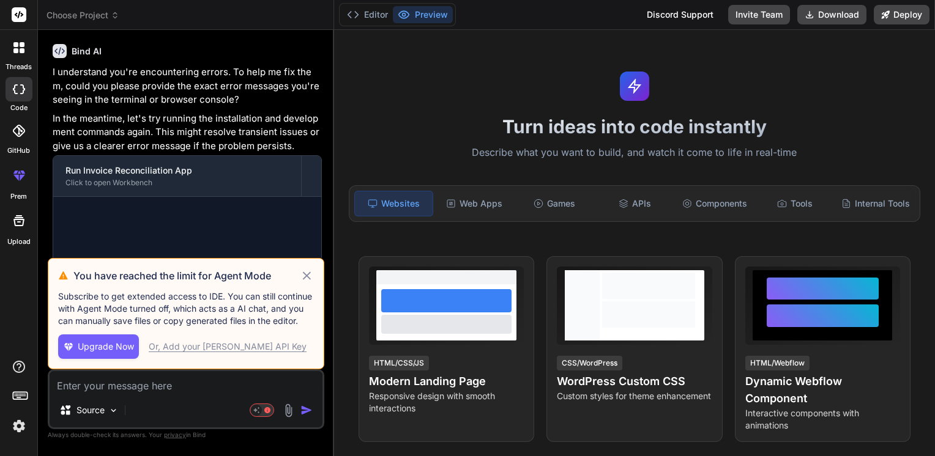
scroll to position [1474, 0]
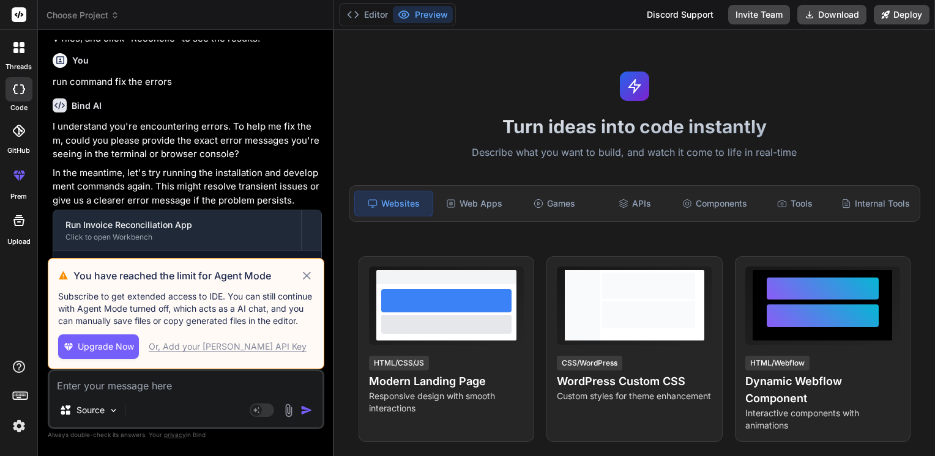
click at [190, 352] on div "Or, Add your Claude API Key" at bounding box center [228, 347] width 158 height 12
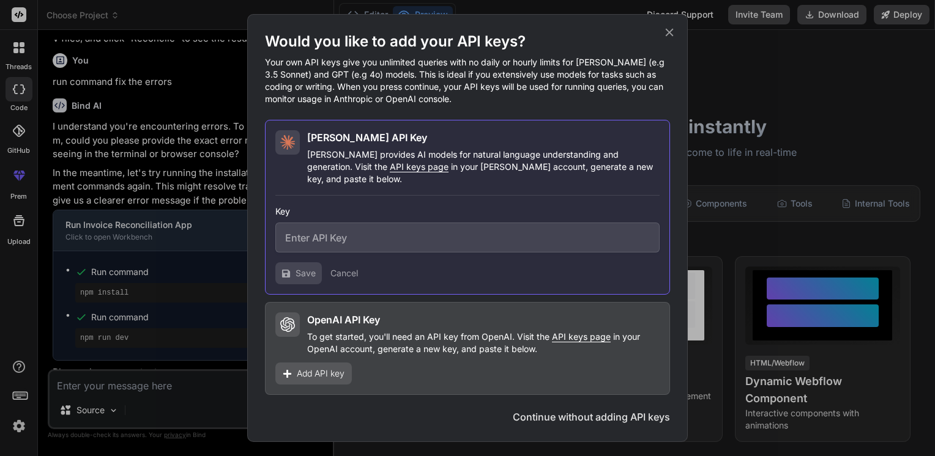
click at [673, 33] on icon at bounding box center [669, 32] width 13 height 13
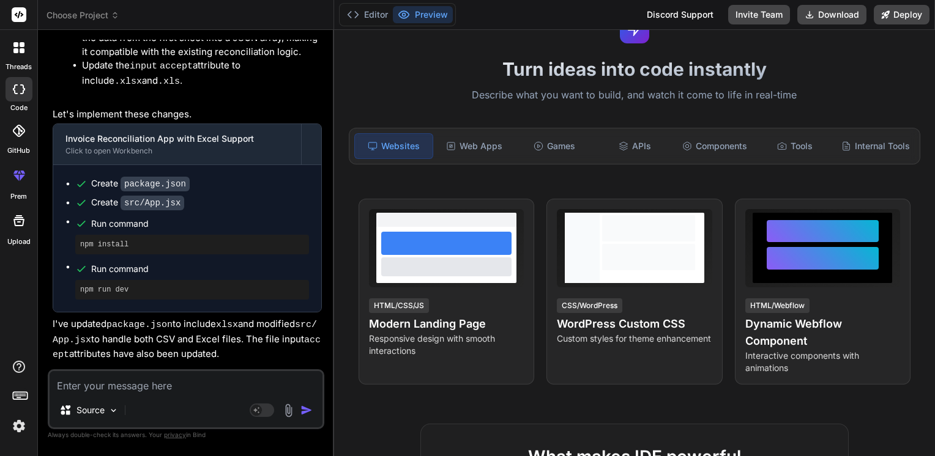
scroll to position [59, 0]
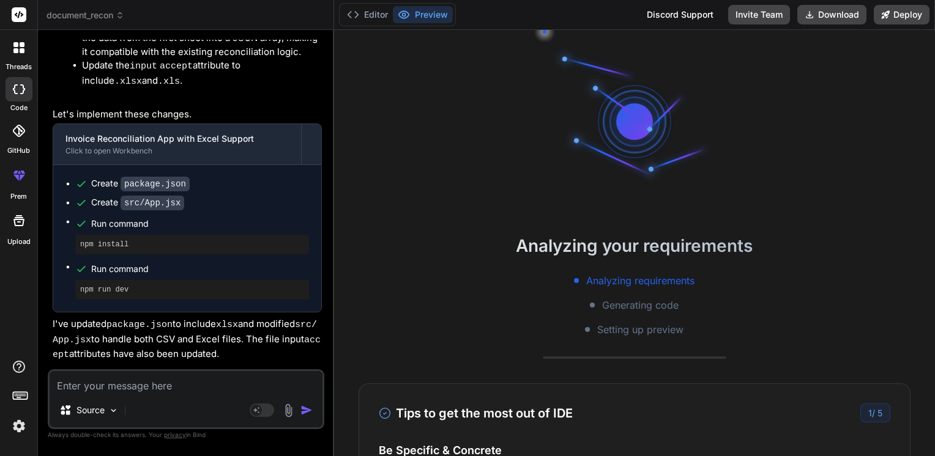
type textarea "x"
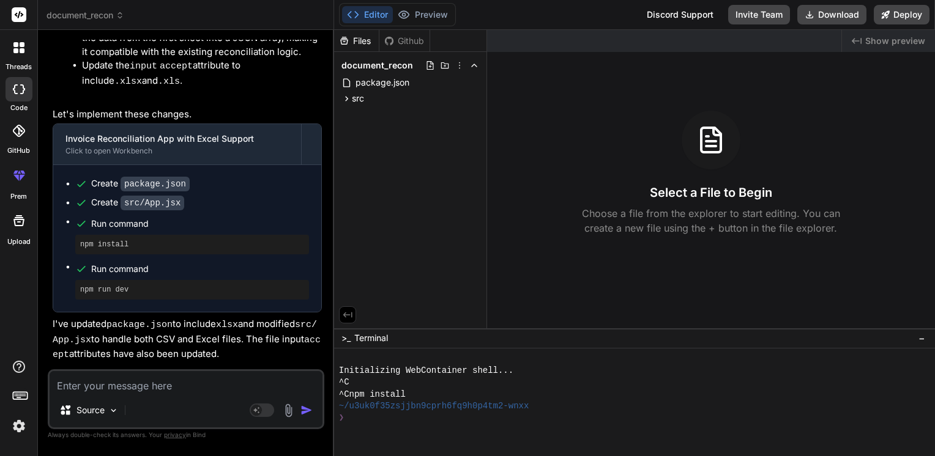
click at [118, 20] on span "document_recon" at bounding box center [86, 15] width 78 height 12
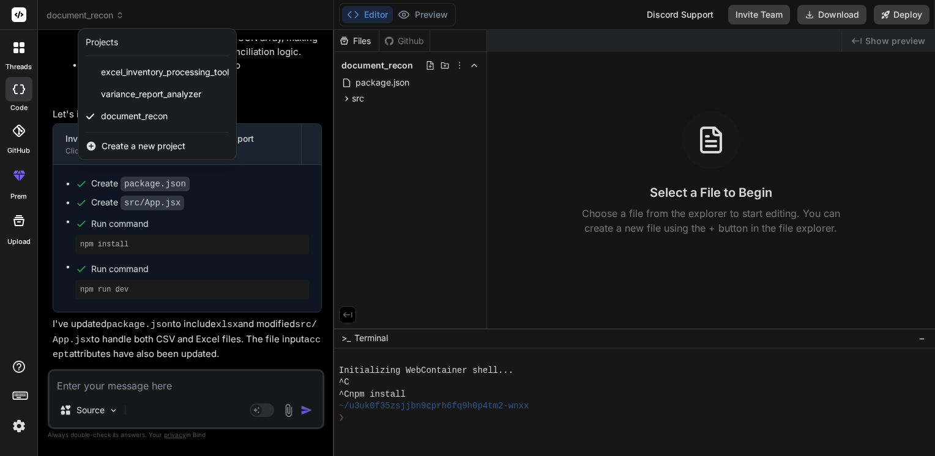
drag, startPoint x: 136, startPoint y: 115, endPoint x: 430, endPoint y: 108, distance: 294.4
click at [430, 108] on div at bounding box center [467, 228] width 935 height 456
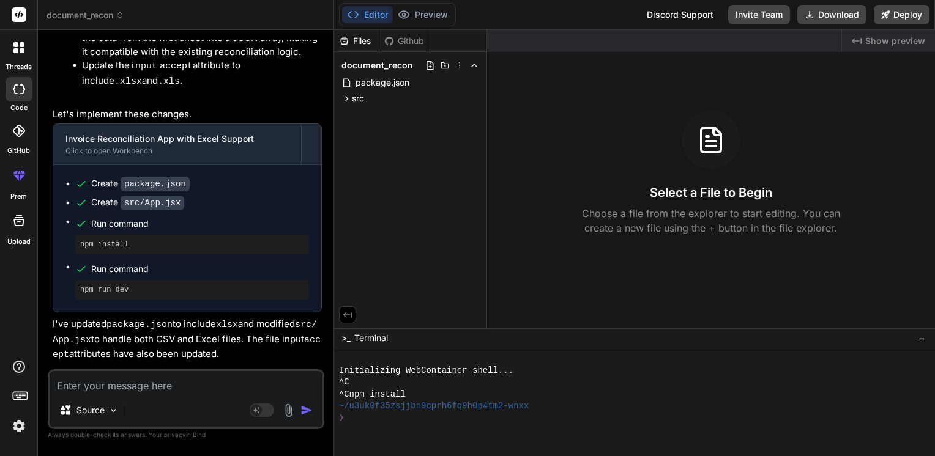
click at [469, 65] on icon at bounding box center [474, 66] width 10 height 10
click at [460, 65] on icon at bounding box center [460, 66] width 10 height 10
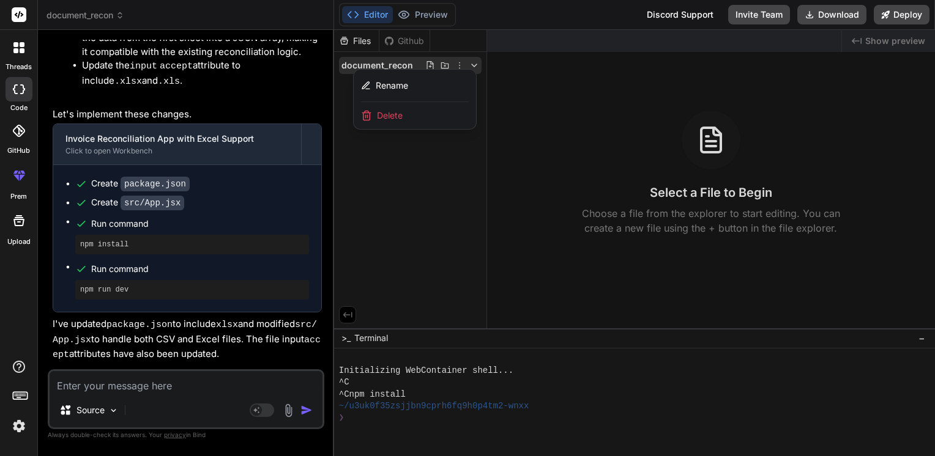
click at [401, 111] on span "Delete" at bounding box center [390, 116] width 26 height 12
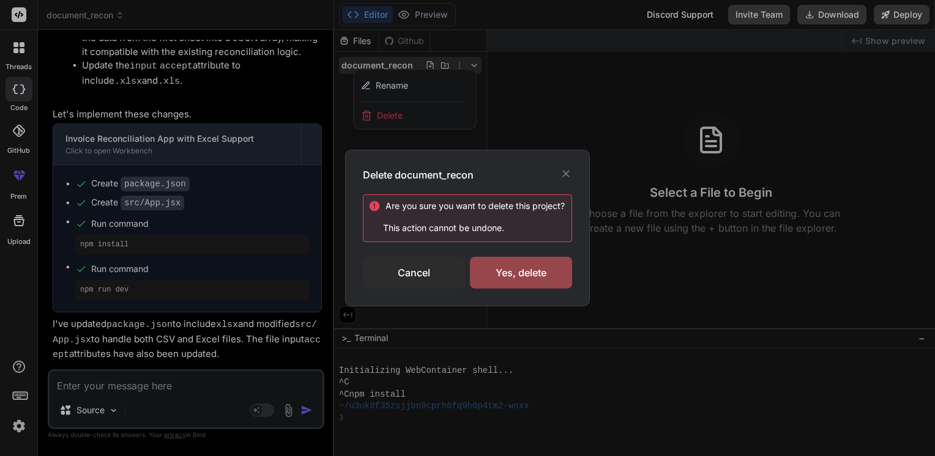
click at [488, 258] on div "Yes, delete" at bounding box center [521, 273] width 102 height 32
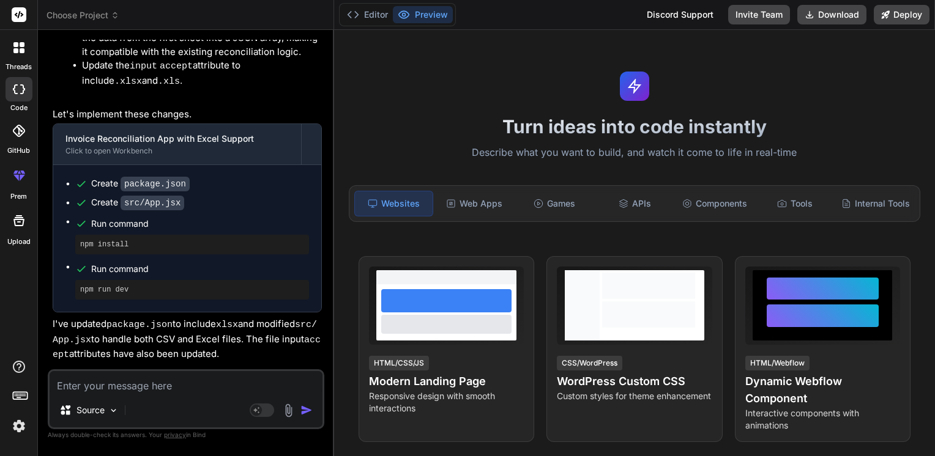
click at [80, 18] on span "Choose Project" at bounding box center [83, 15] width 73 height 12
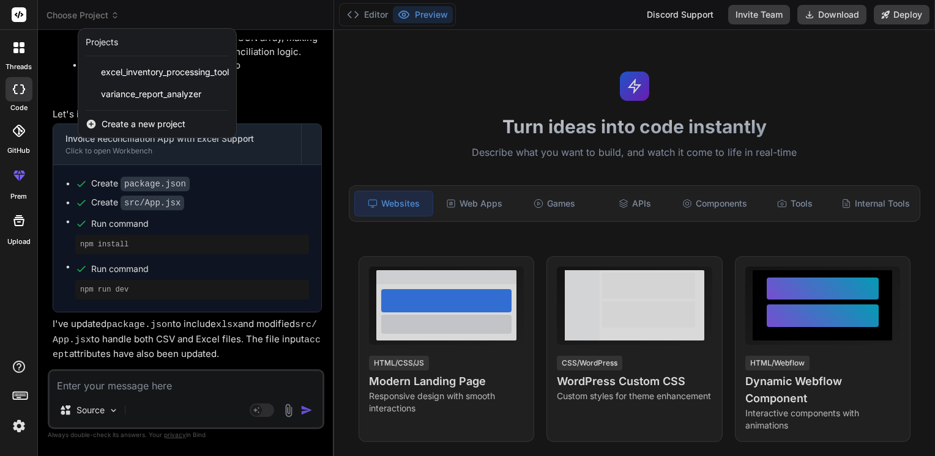
click at [106, 122] on span "Create a new project" at bounding box center [144, 124] width 84 height 12
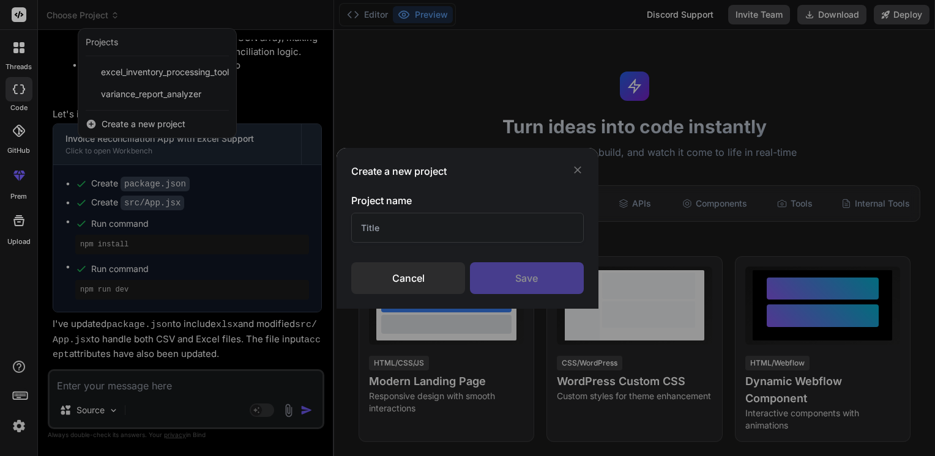
click at [397, 226] on input "text" at bounding box center [467, 228] width 233 height 30
type input "Drecon"
click at [512, 280] on div "Save" at bounding box center [527, 279] width 114 height 32
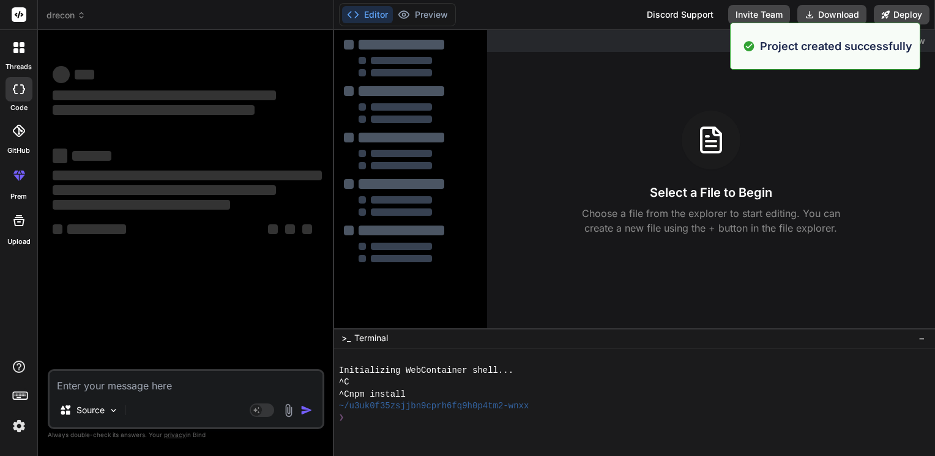
scroll to position [0, 0]
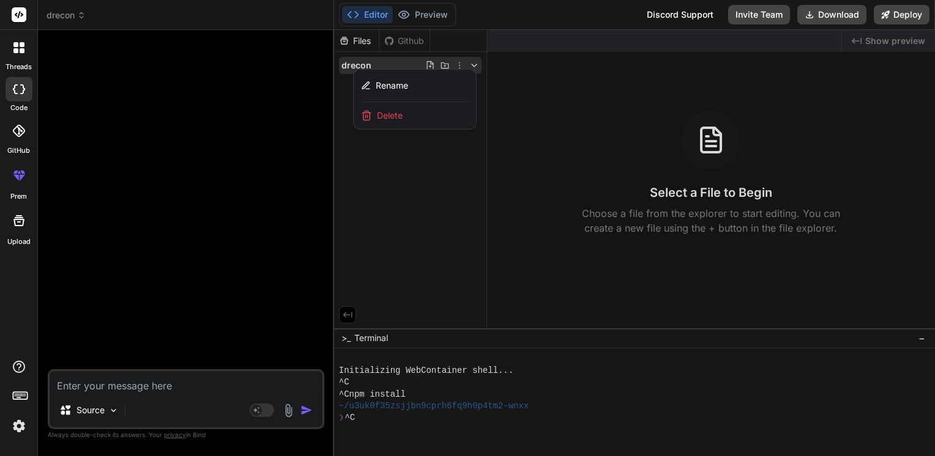
click at [291, 412] on img at bounding box center [288, 411] width 14 height 14
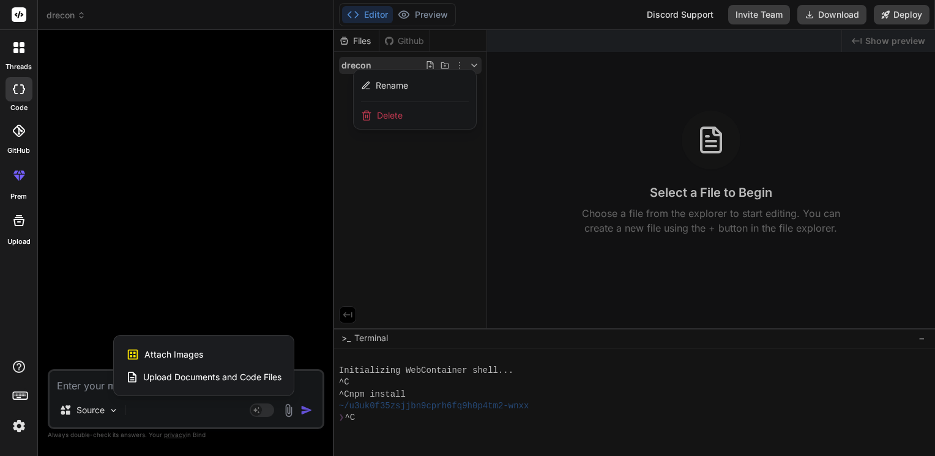
click at [220, 375] on span "Upload Documents and Code Files" at bounding box center [212, 377] width 138 height 12
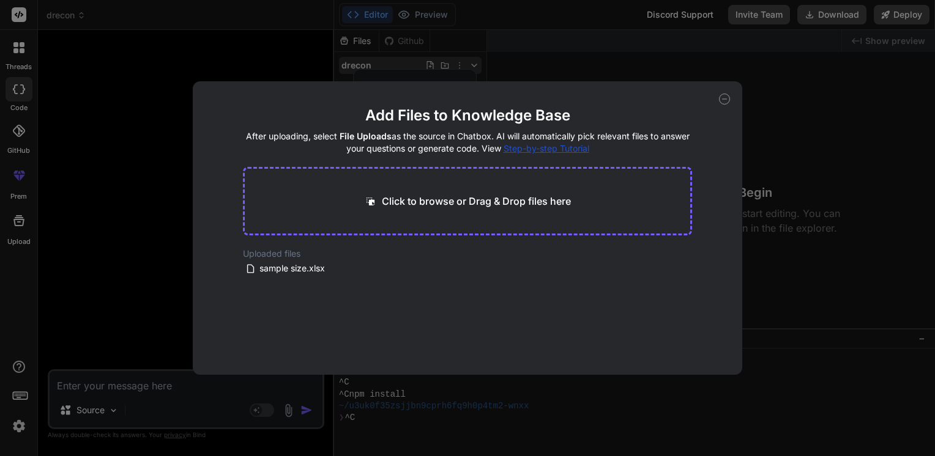
click at [411, 267] on icon at bounding box center [411, 269] width 10 height 10
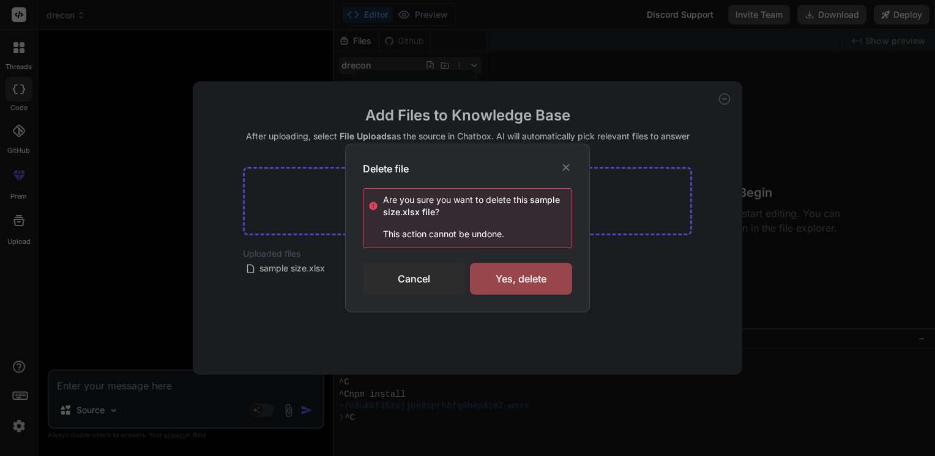
click at [493, 280] on div "Yes, delete" at bounding box center [521, 279] width 102 height 32
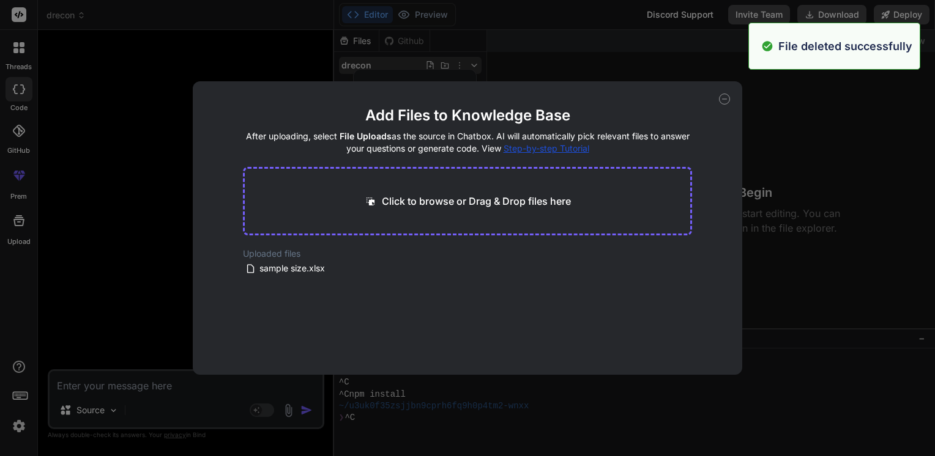
type textarea "x"
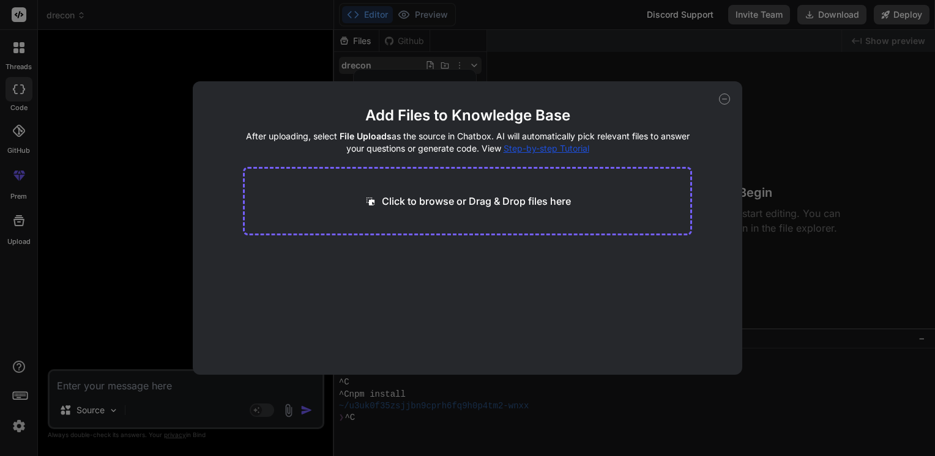
click at [396, 200] on p "Click to browse or Drag & Drop files here" at bounding box center [476, 201] width 189 height 15
type input "C:\fakepath\invoice sample.xlsx"
click at [722, 101] on icon at bounding box center [724, 99] width 11 height 11
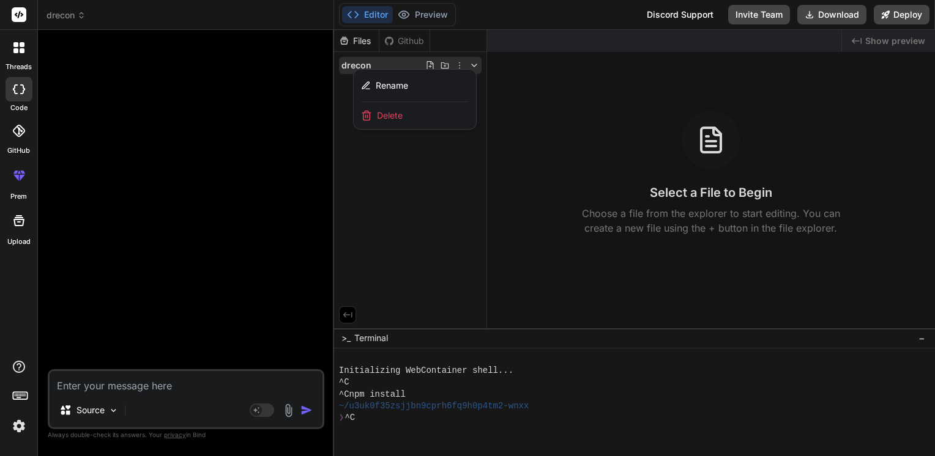
click at [106, 411] on div "Source" at bounding box center [88, 410] width 69 height 24
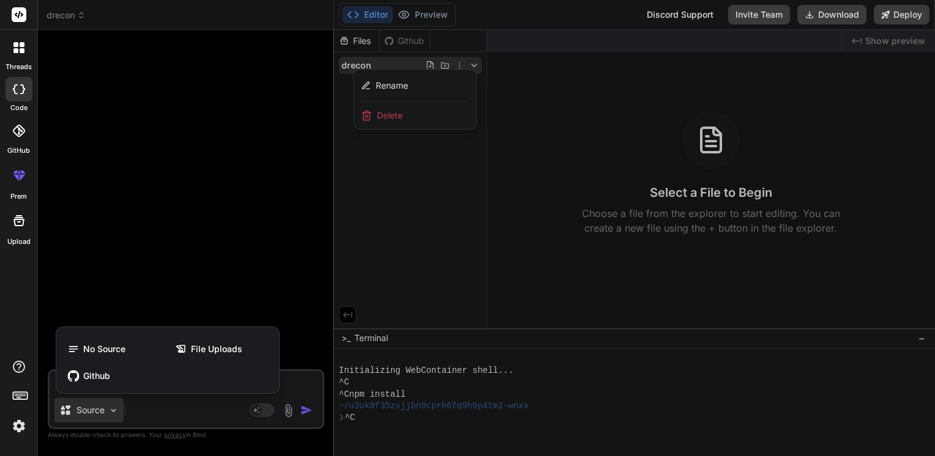
click at [220, 351] on span "File Uploads" at bounding box center [216, 349] width 51 height 12
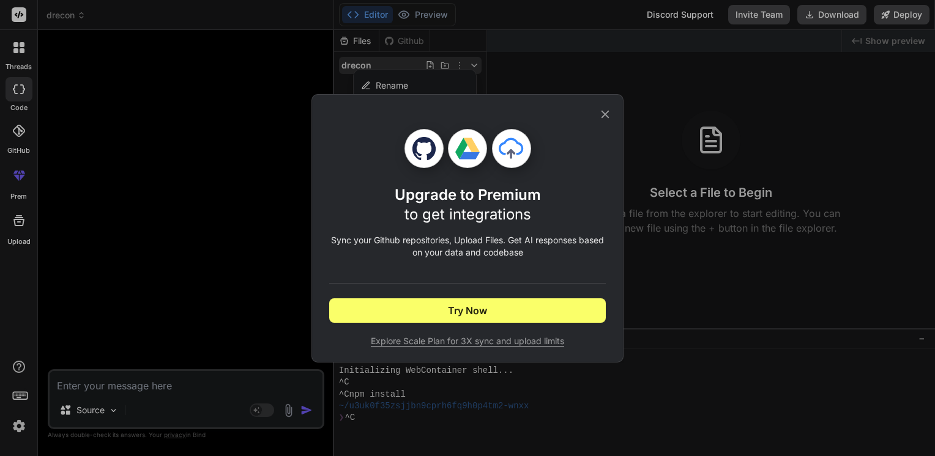
click at [605, 119] on icon at bounding box center [604, 114] width 13 height 13
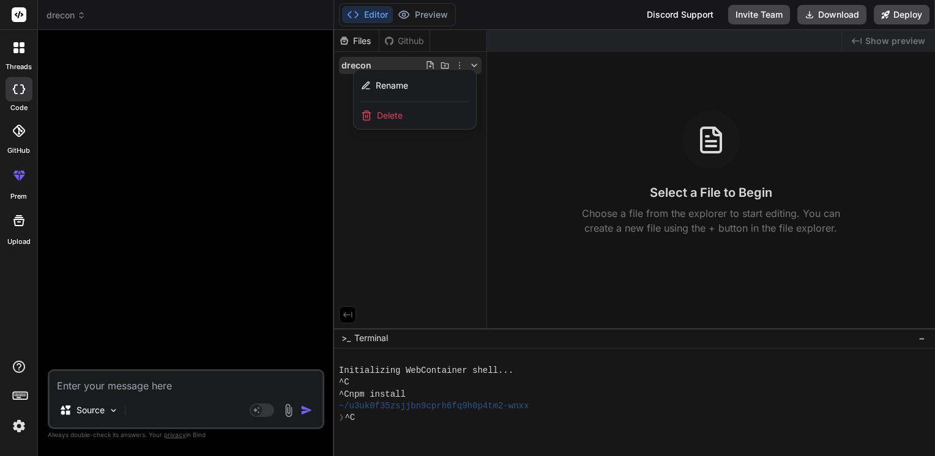
click at [115, 410] on img at bounding box center [113, 411] width 10 height 10
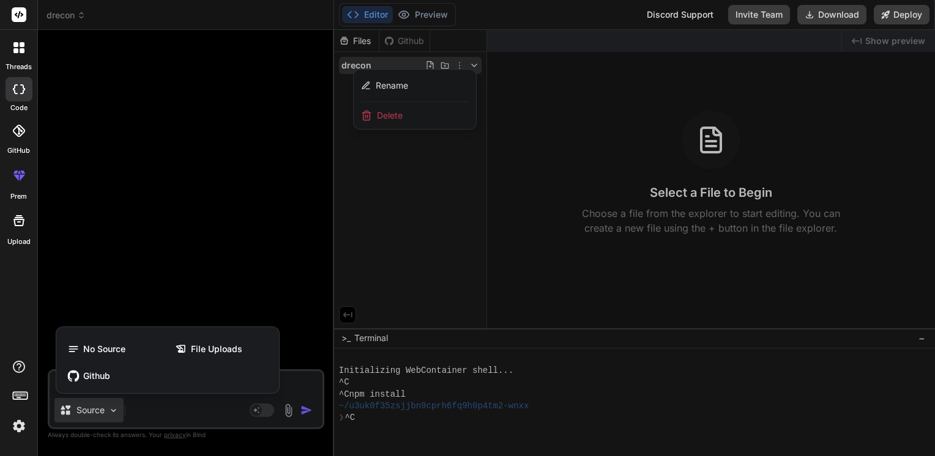
click at [208, 356] on div "File Uploads" at bounding box center [221, 349] width 105 height 24
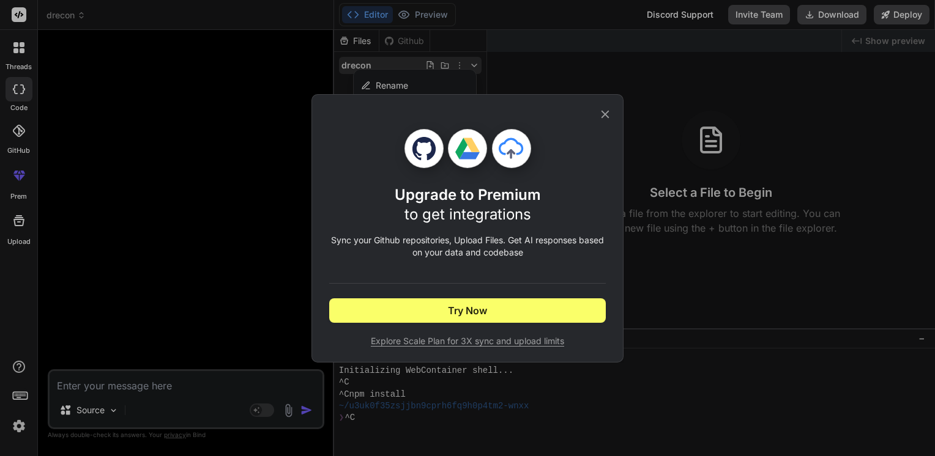
click at [223, 278] on div "Upgrade to Premium to get integrations Sync your Github repositories, Upload Fi…" at bounding box center [467, 228] width 935 height 456
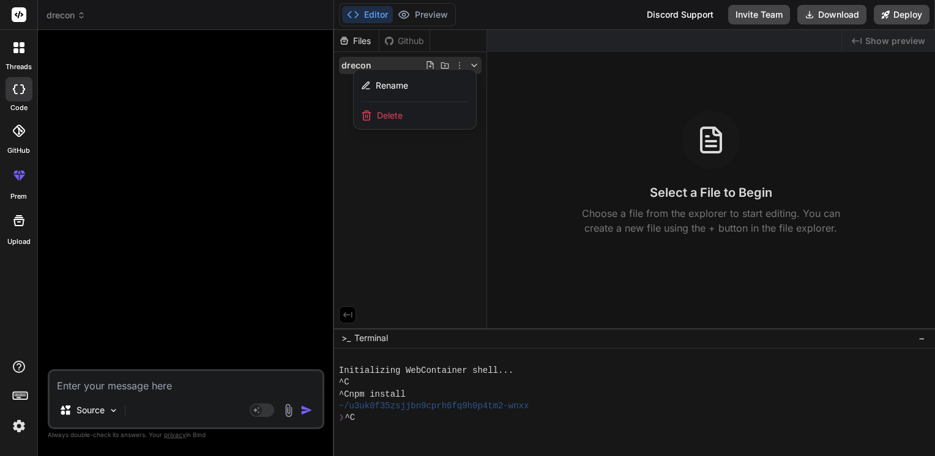
click at [278, 159] on div at bounding box center [187, 205] width 274 height 330
click at [460, 68] on div at bounding box center [634, 243] width 601 height 427
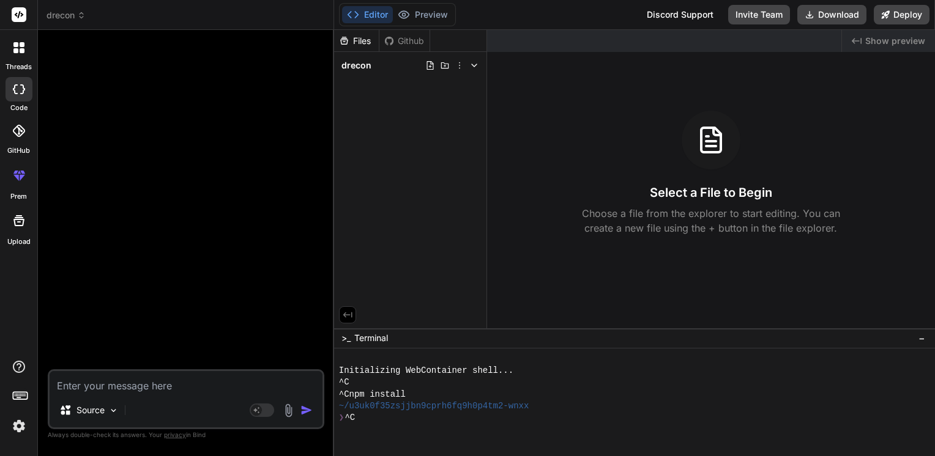
click at [673, 190] on h3 "Select a File to Begin" at bounding box center [711, 192] width 122 height 17
click at [715, 132] on icon at bounding box center [710, 139] width 29 height 29
click at [287, 410] on img at bounding box center [288, 411] width 14 height 14
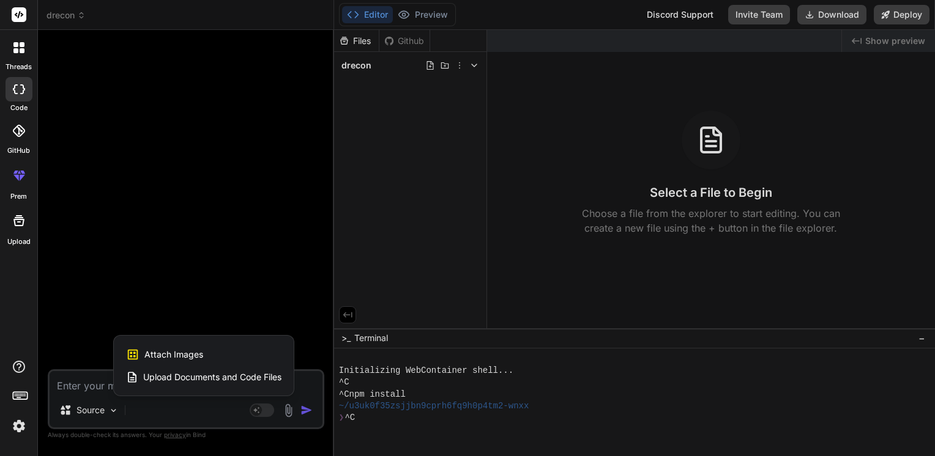
click at [252, 381] on span "Upload Documents and Code Files" at bounding box center [212, 377] width 138 height 12
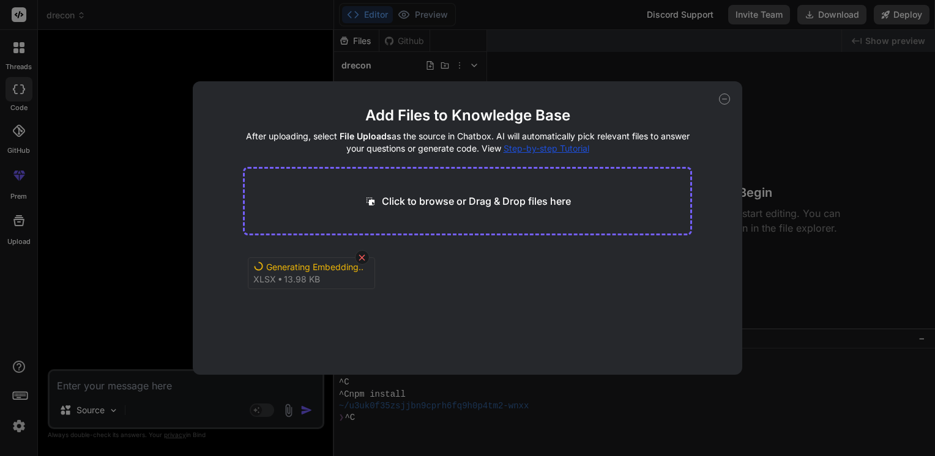
click at [362, 259] on icon at bounding box center [362, 258] width 10 height 10
type textarea "x"
click at [392, 199] on p "Click to browse or Drag & Drop files here" at bounding box center [476, 201] width 189 height 15
type input "C:\fakepath\invoice sample.xlsx"
click at [363, 259] on icon at bounding box center [362, 258] width 6 height 6
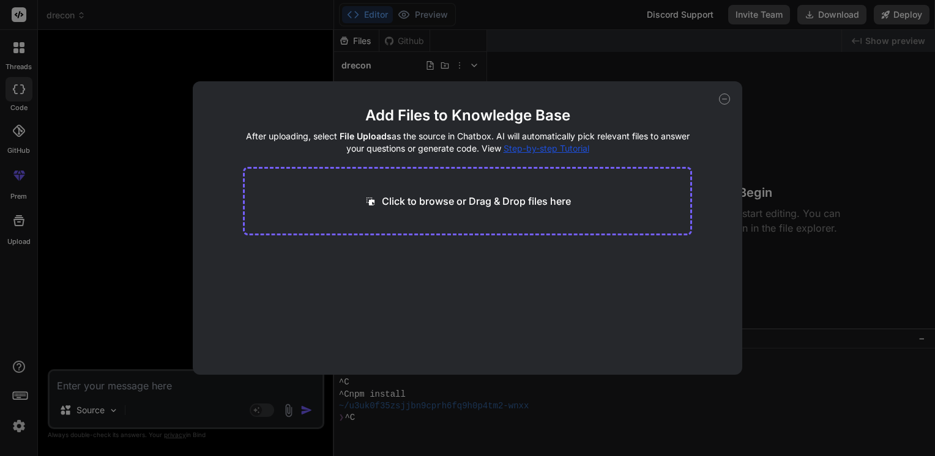
click at [722, 99] on icon at bounding box center [724, 99] width 4 height 0
type textarea "x"
